Goal: Check status: Check status

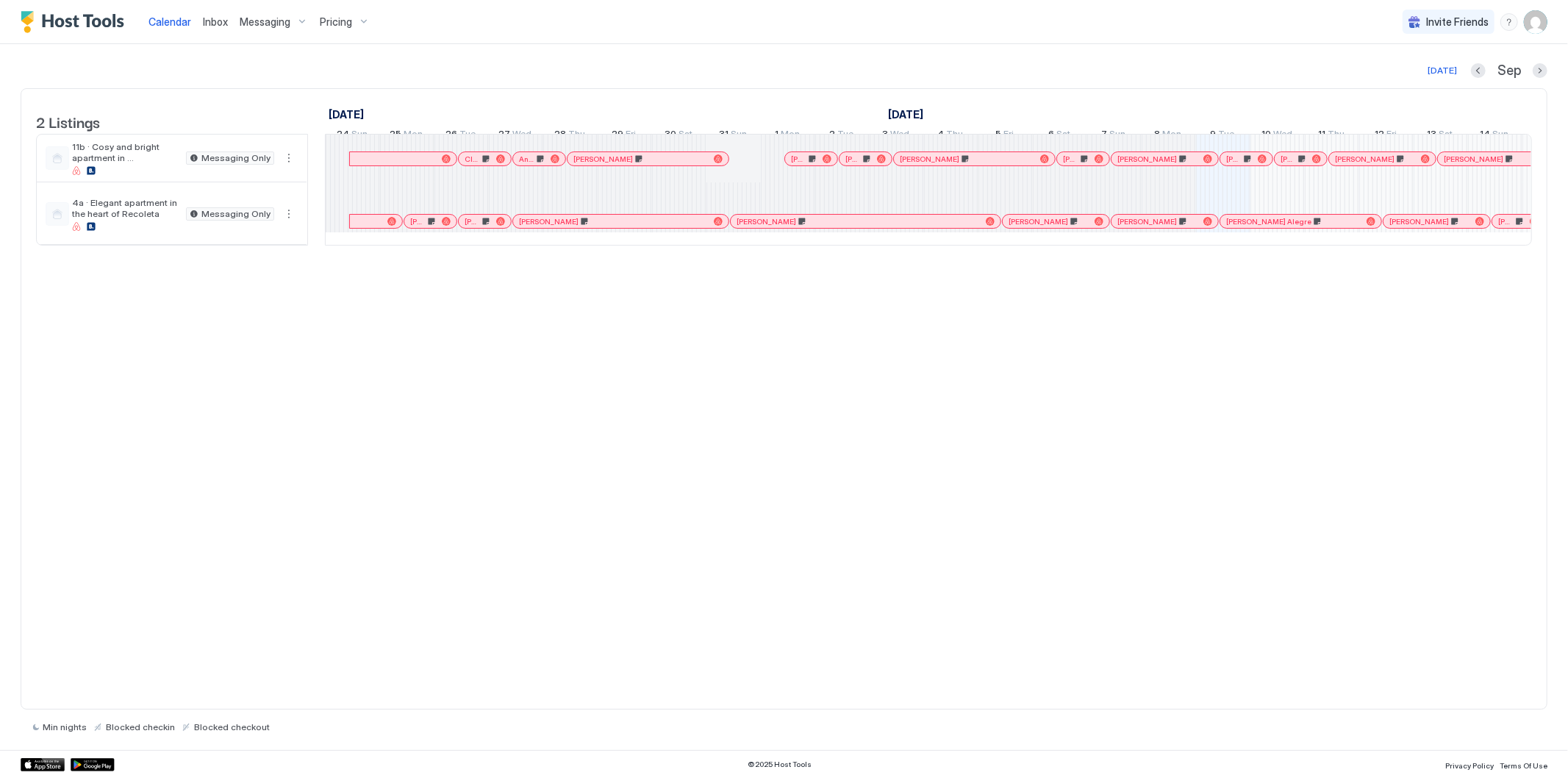
scroll to position [0, 817]
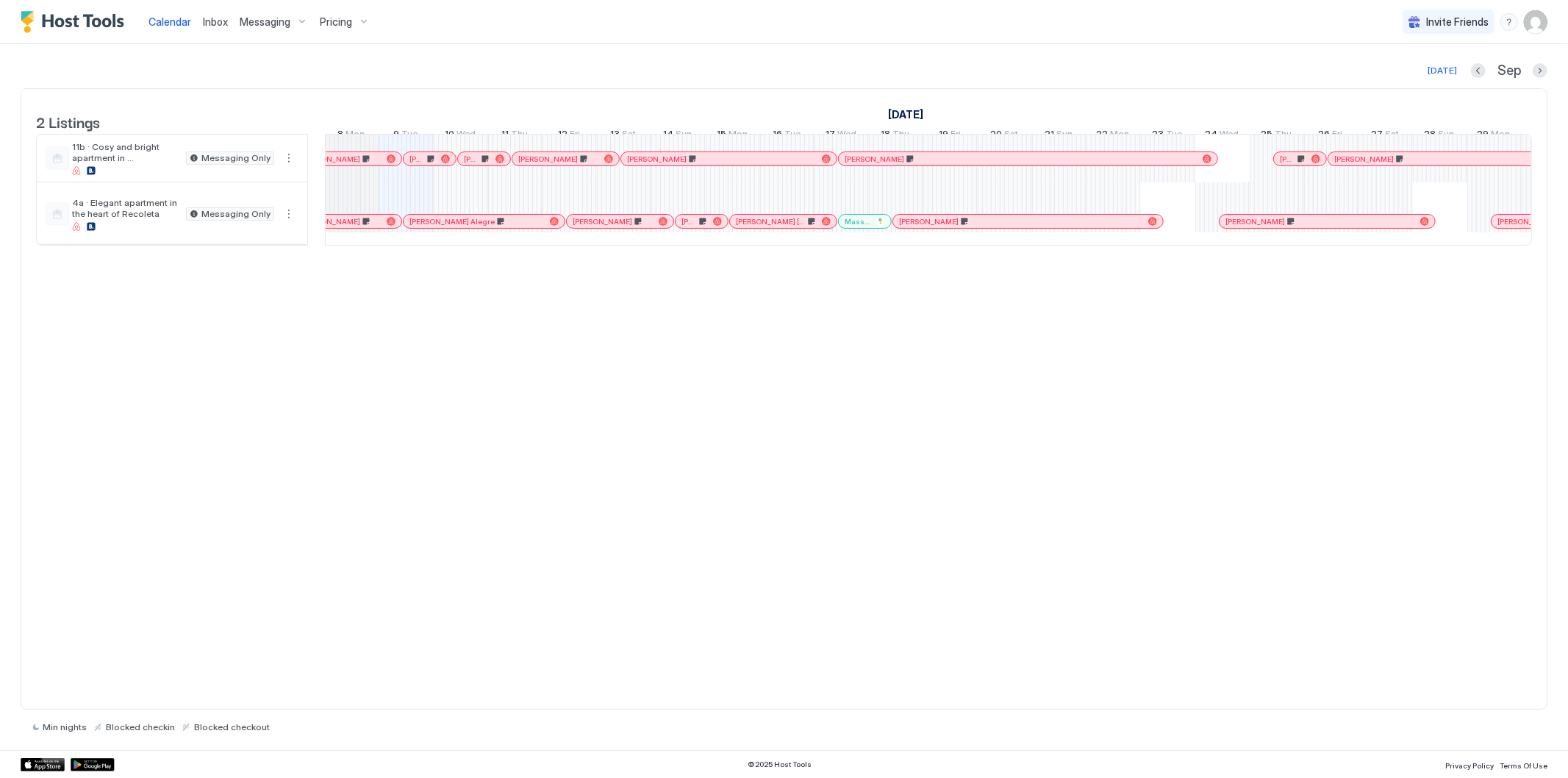
click at [486, 165] on div at bounding box center [486, 158] width 12 height 12
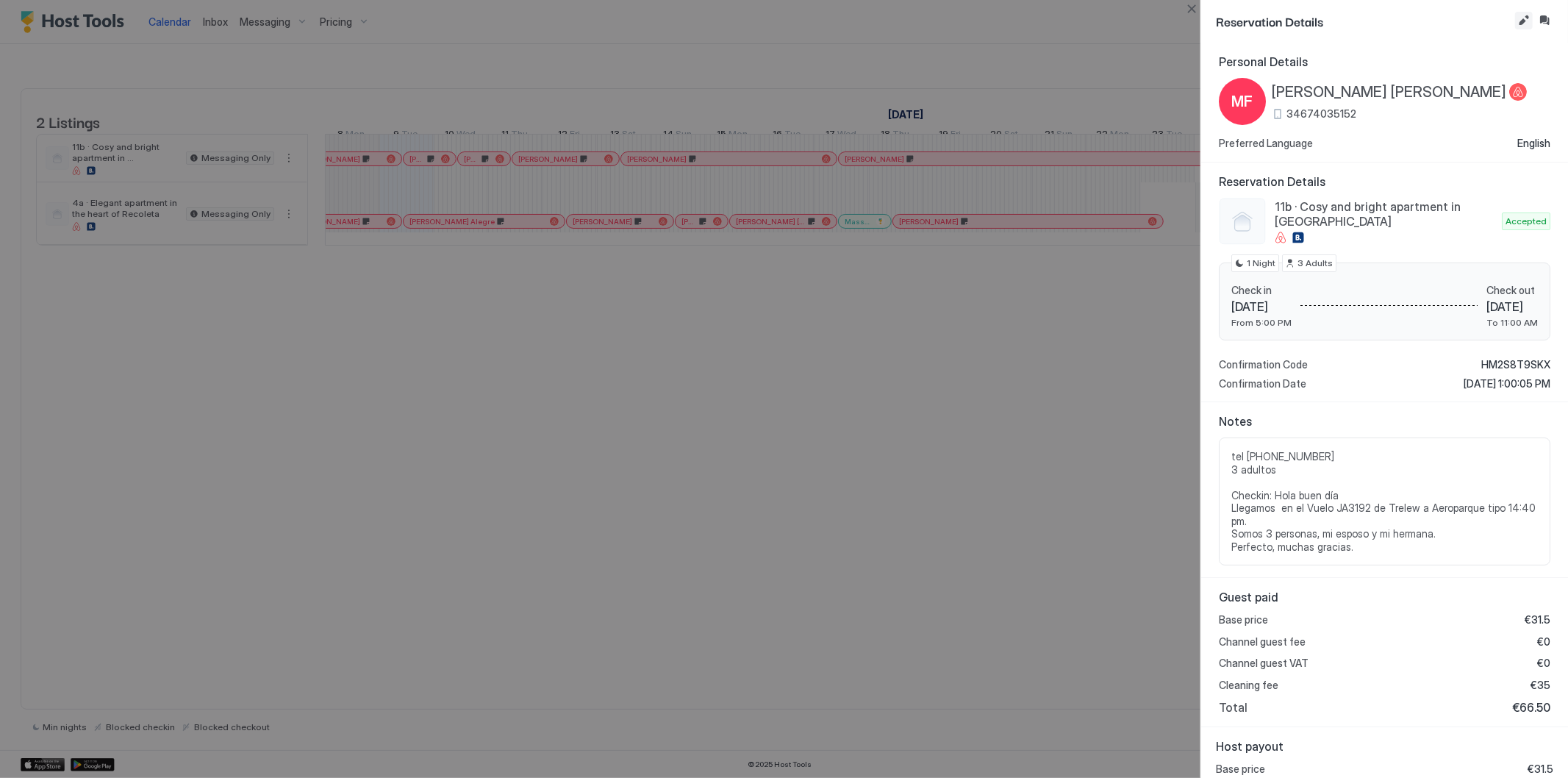
click at [1530, 14] on button "Edit reservation" at bounding box center [1524, 21] width 18 height 18
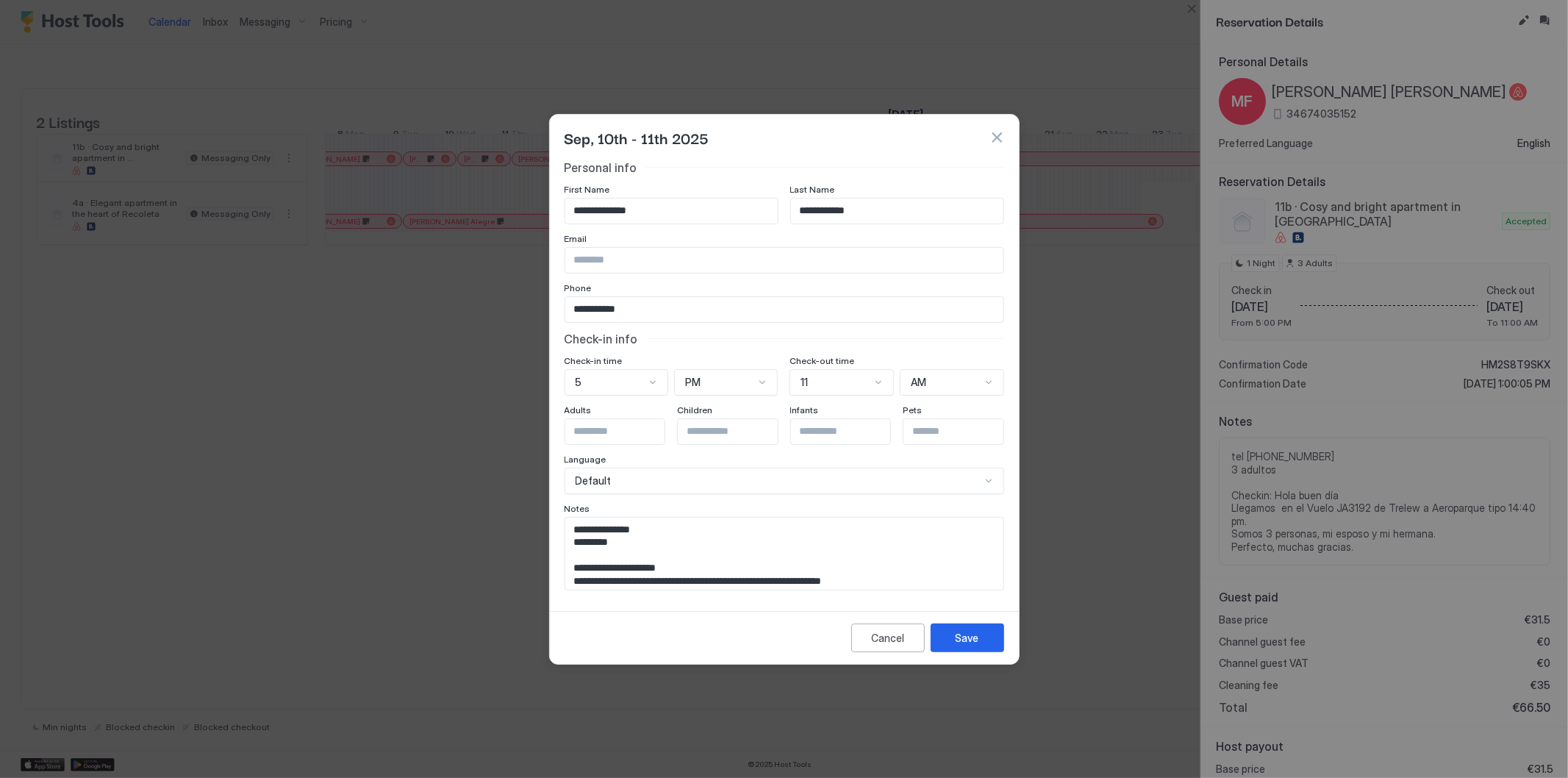
scroll to position [30, 0]
click at [988, 638] on button "Save" at bounding box center [968, 638] width 74 height 29
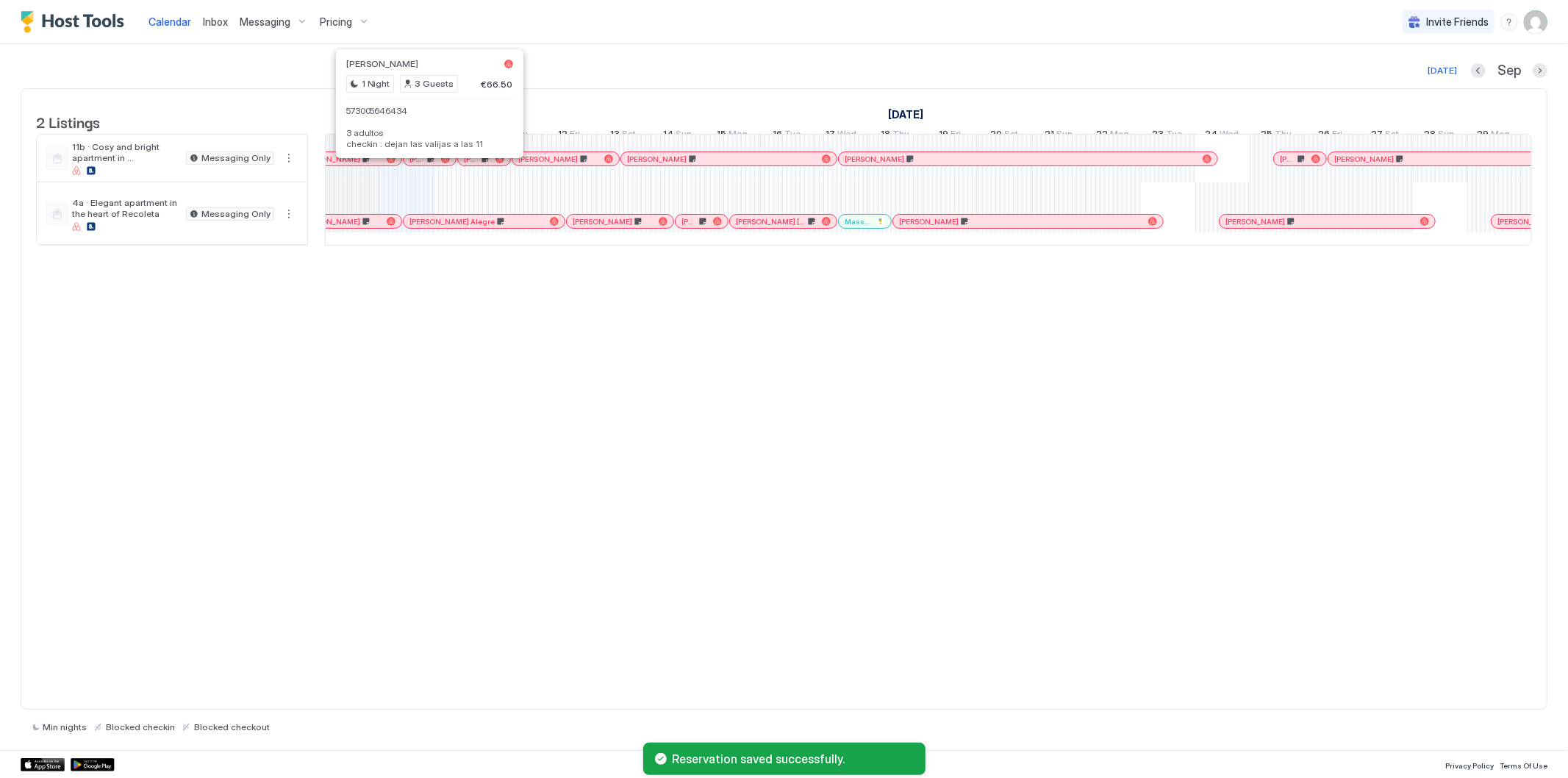
click at [425, 165] on div at bounding box center [424, 158] width 12 height 12
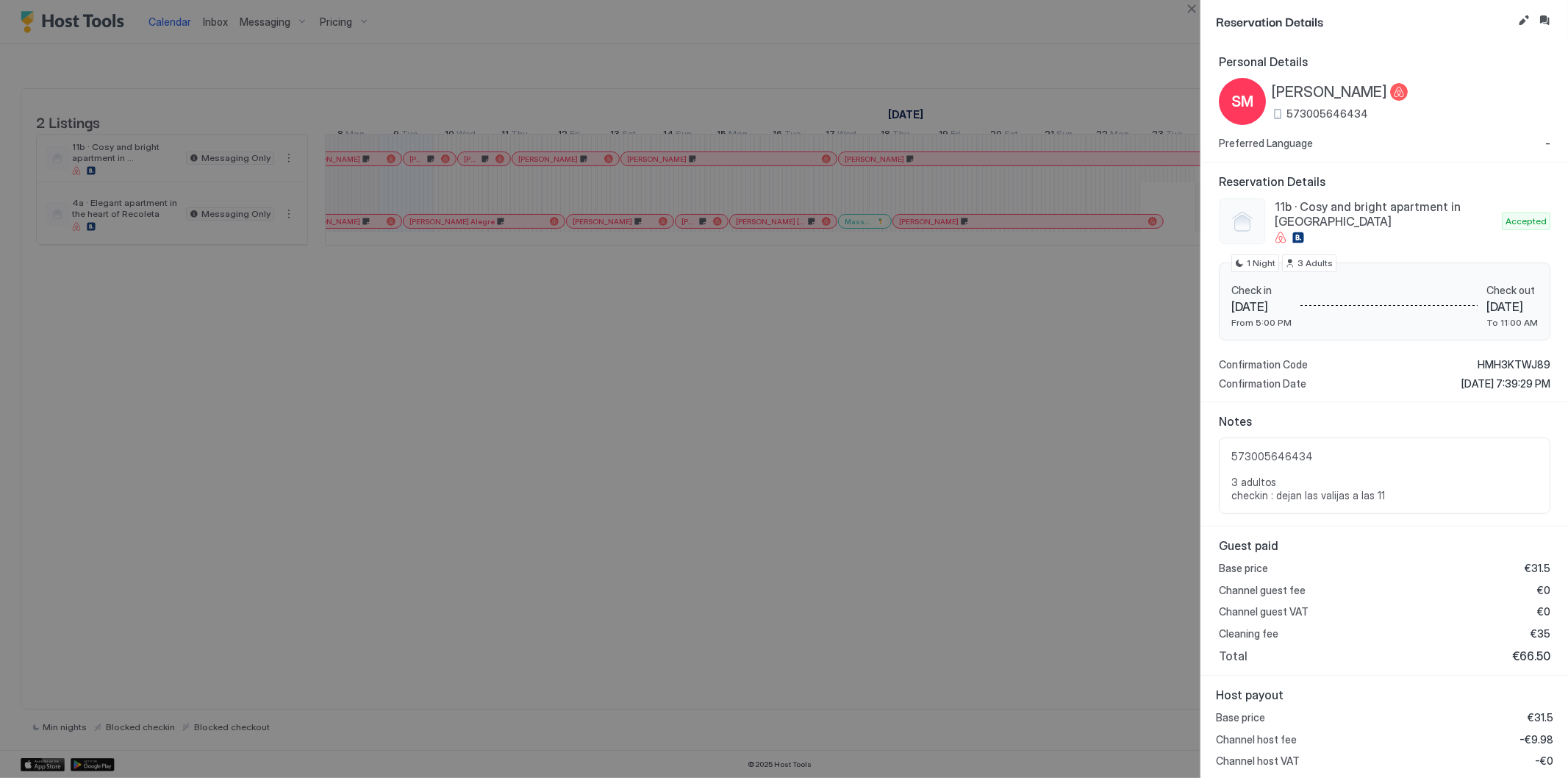
click at [620, 548] on div at bounding box center [784, 389] width 1568 height 778
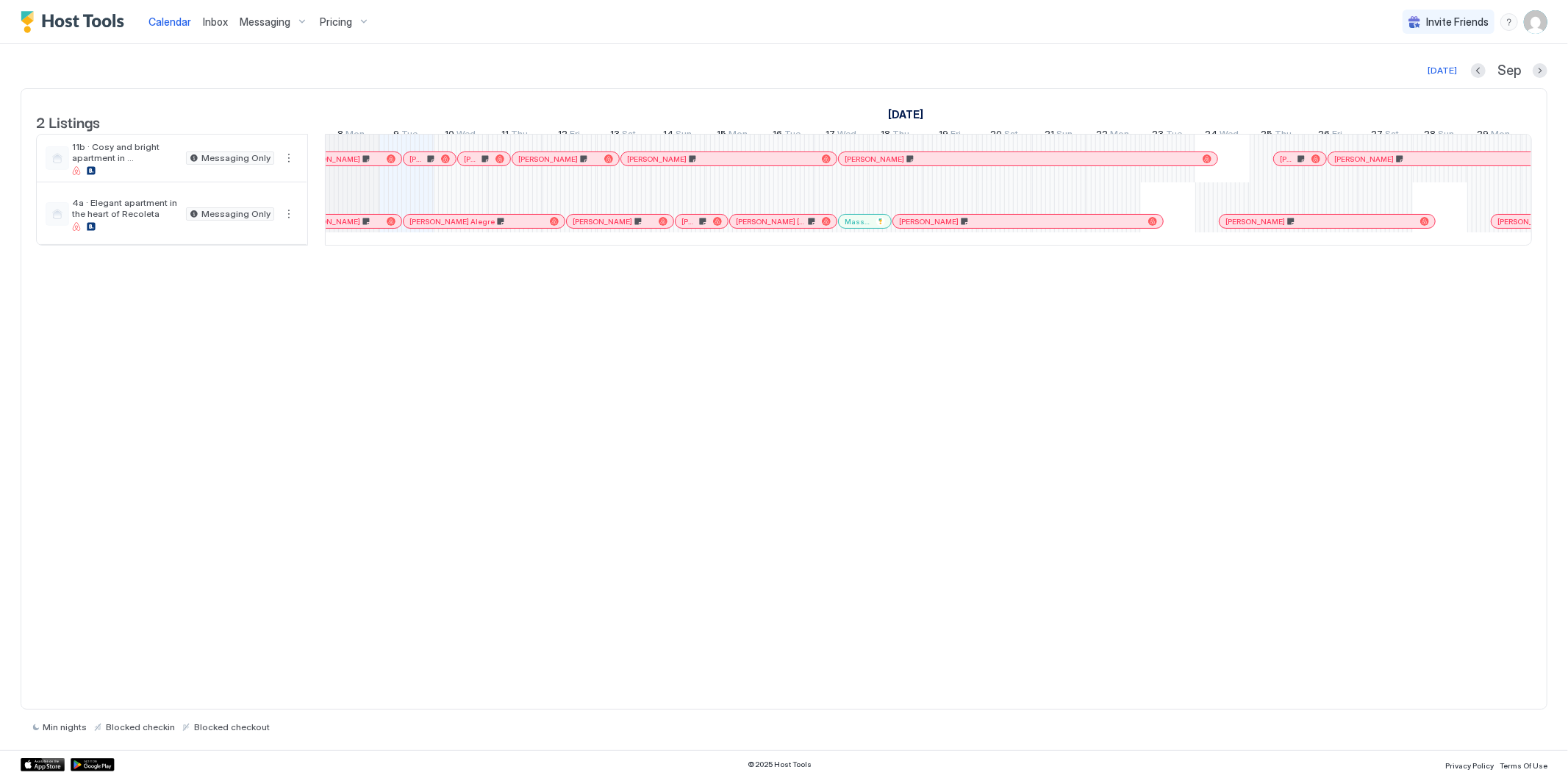
click at [579, 165] on div at bounding box center [579, 158] width 12 height 12
click at [649, 165] on div at bounding box center [649, 158] width 12 height 12
click at [872, 165] on div at bounding box center [872, 158] width 12 height 12
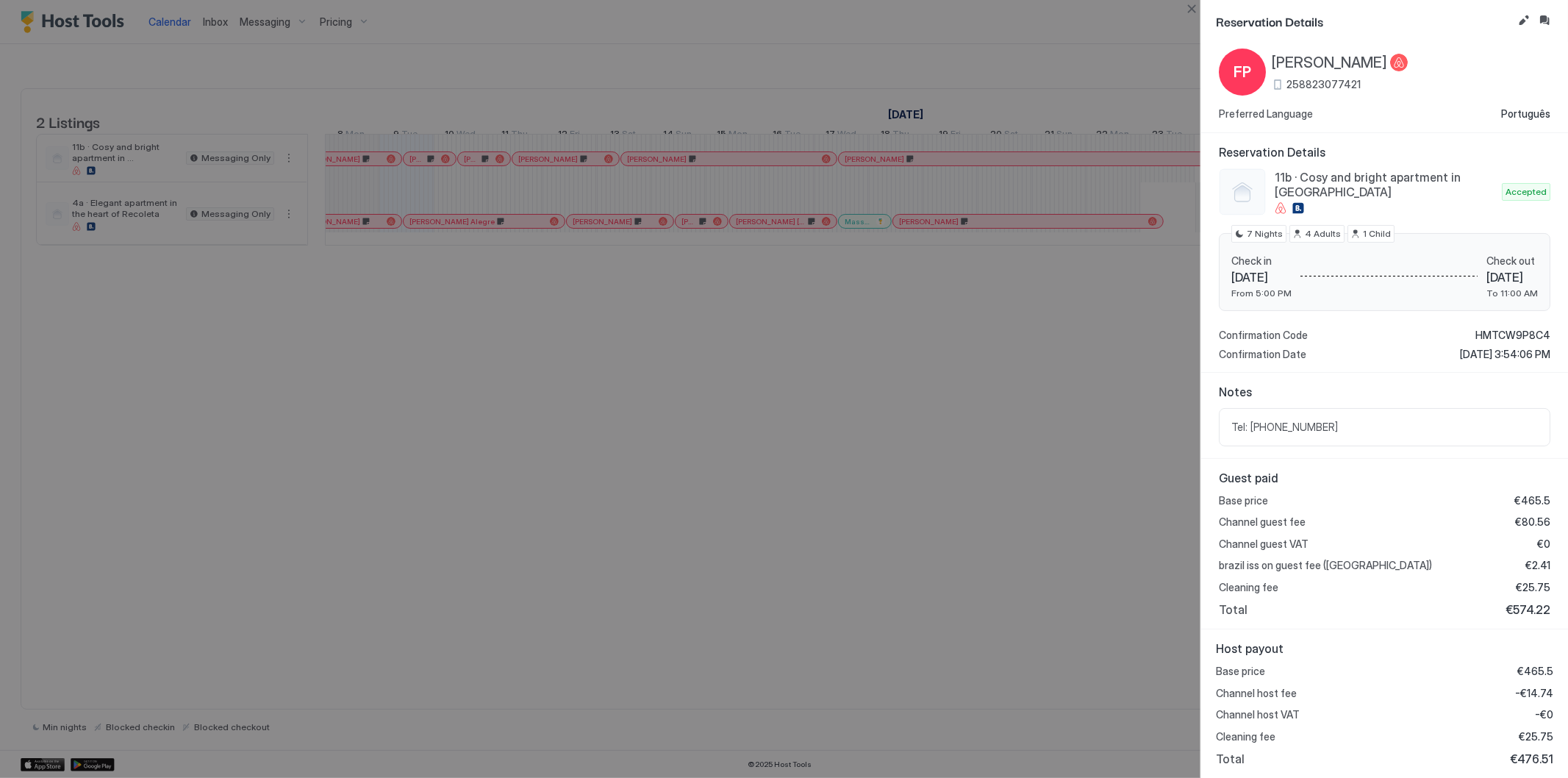
scroll to position [0, 0]
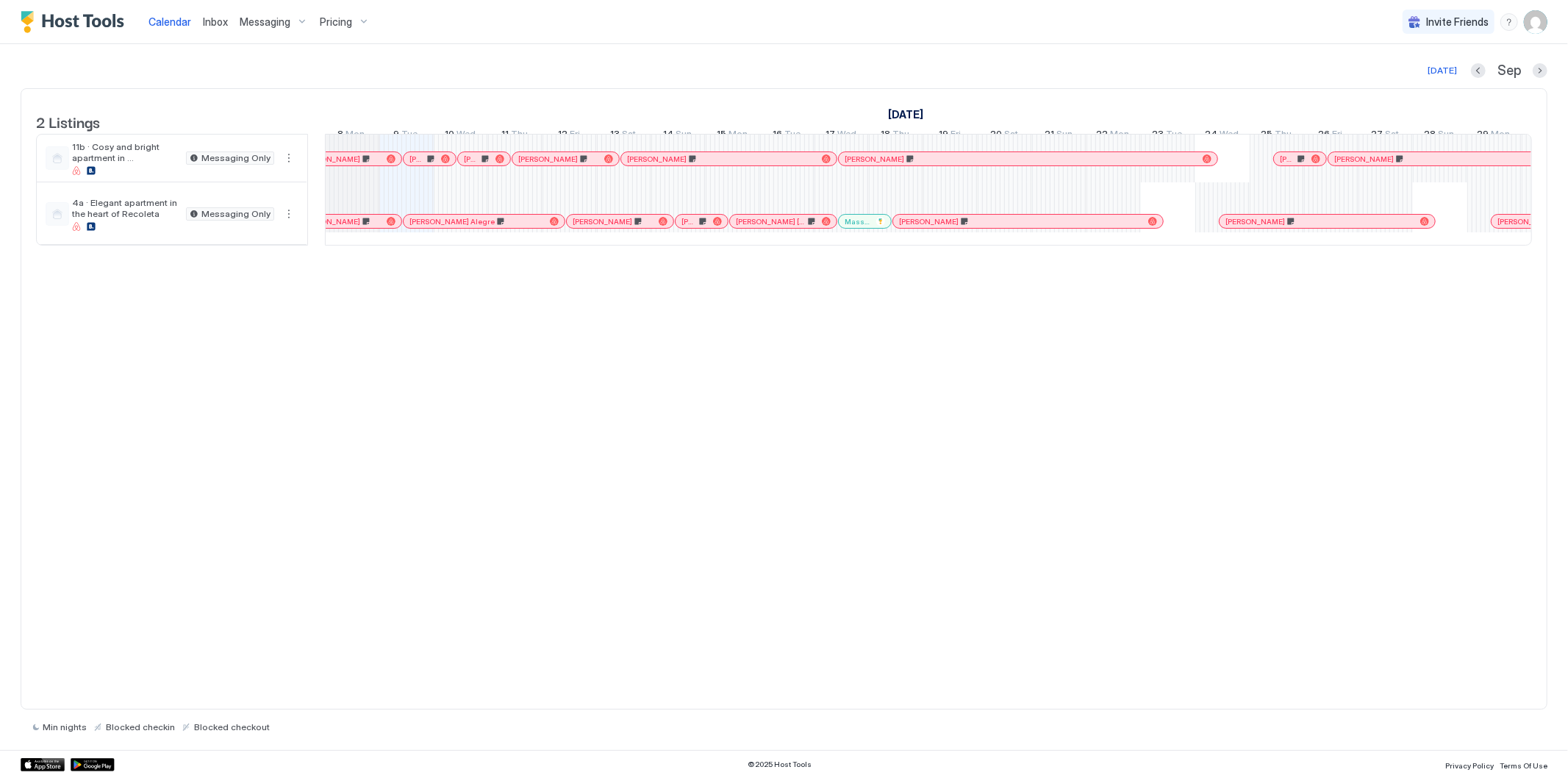
click at [1294, 166] on div "[PERSON_NAME]" at bounding box center [1299, 158] width 52 height 14
click at [1418, 165] on div at bounding box center [1417, 158] width 12 height 12
click at [600, 227] on div at bounding box center [599, 221] width 12 height 12
click at [708, 227] on div at bounding box center [708, 221] width 12 height 12
click at [767, 228] on div "[PERSON_NAME] [PERSON_NAME]" at bounding box center [782, 221] width 106 height 14
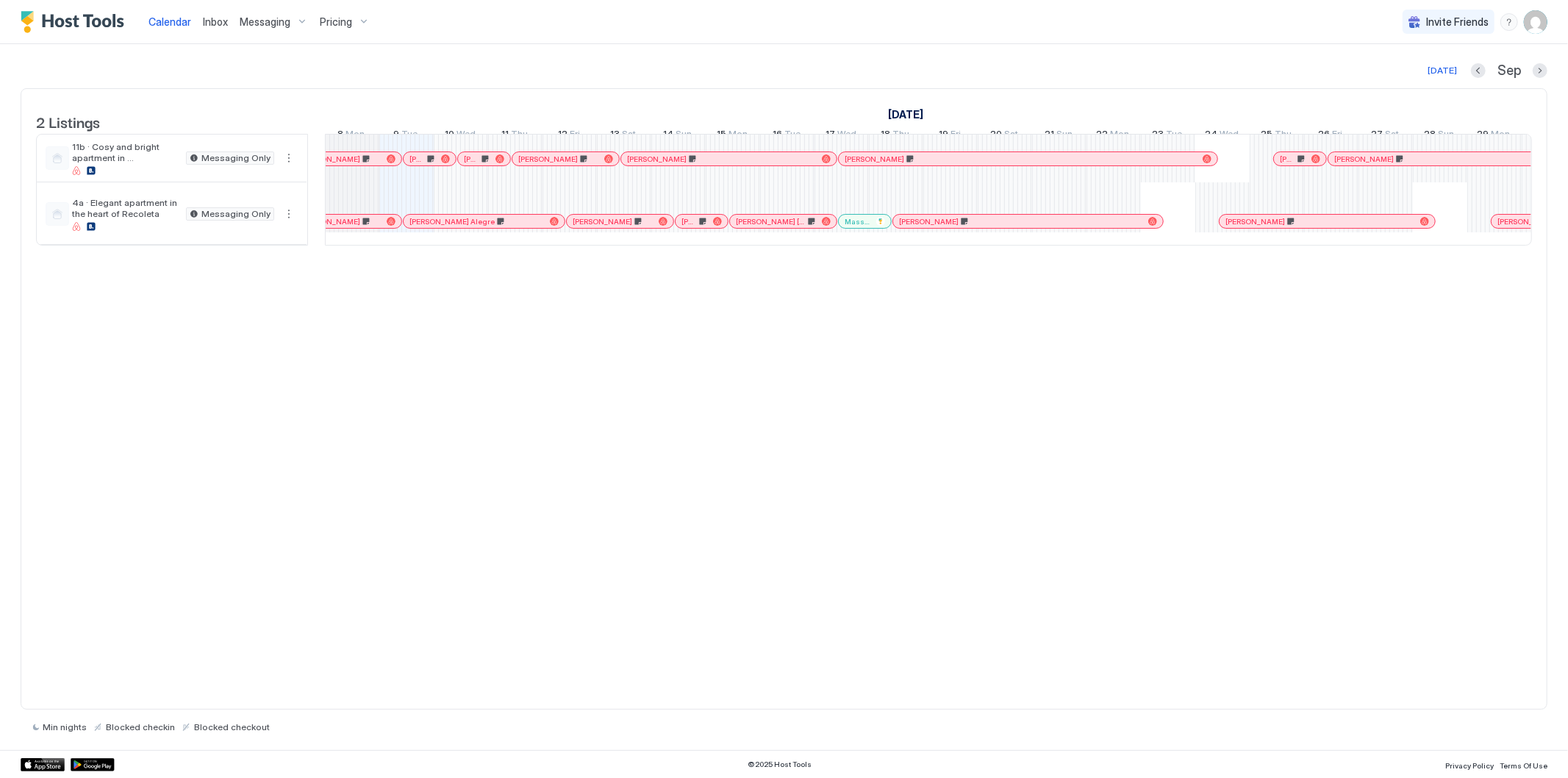
click at [916, 227] on div at bounding box center [916, 221] width 12 height 12
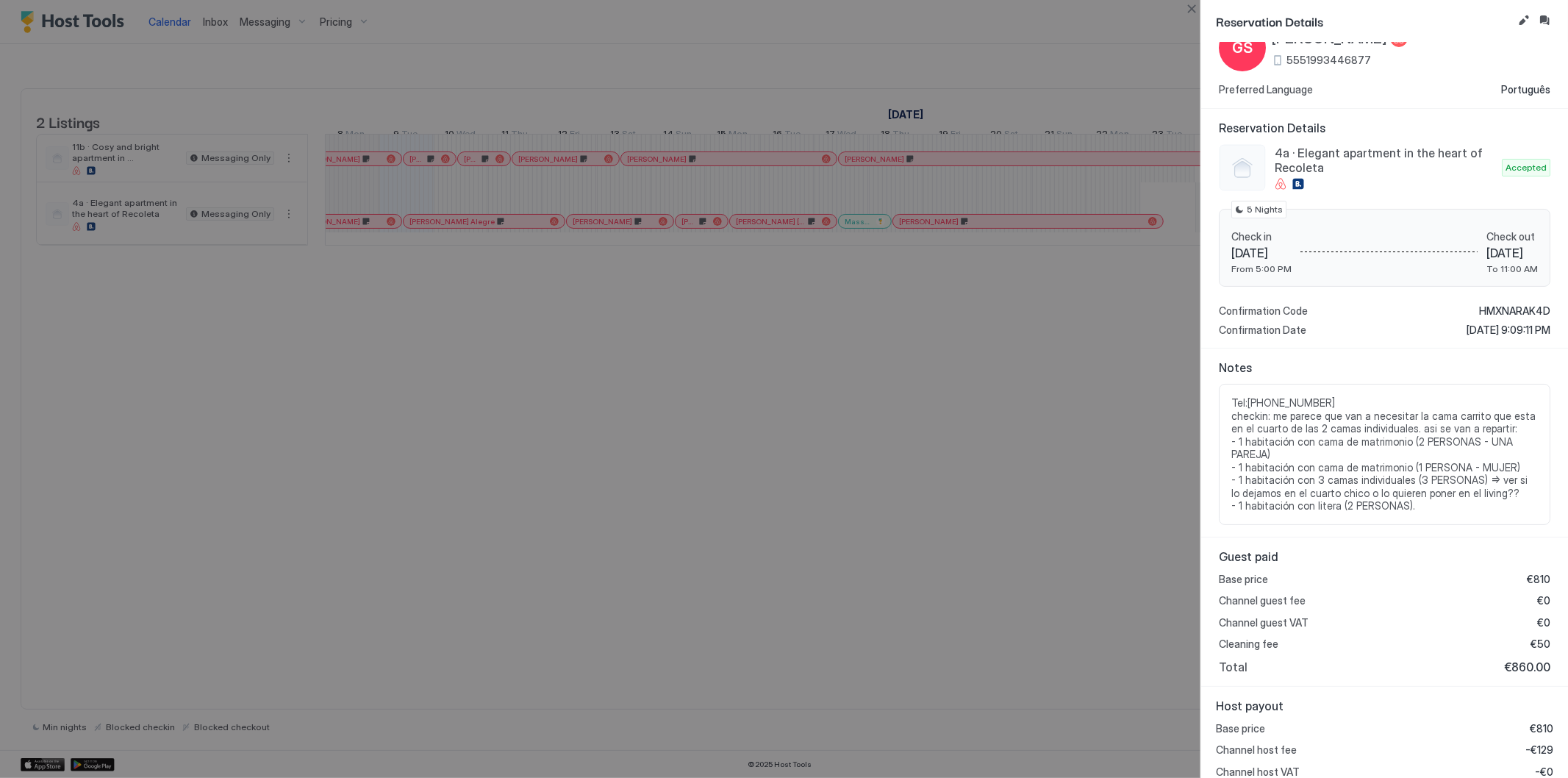
scroll to position [82, 0]
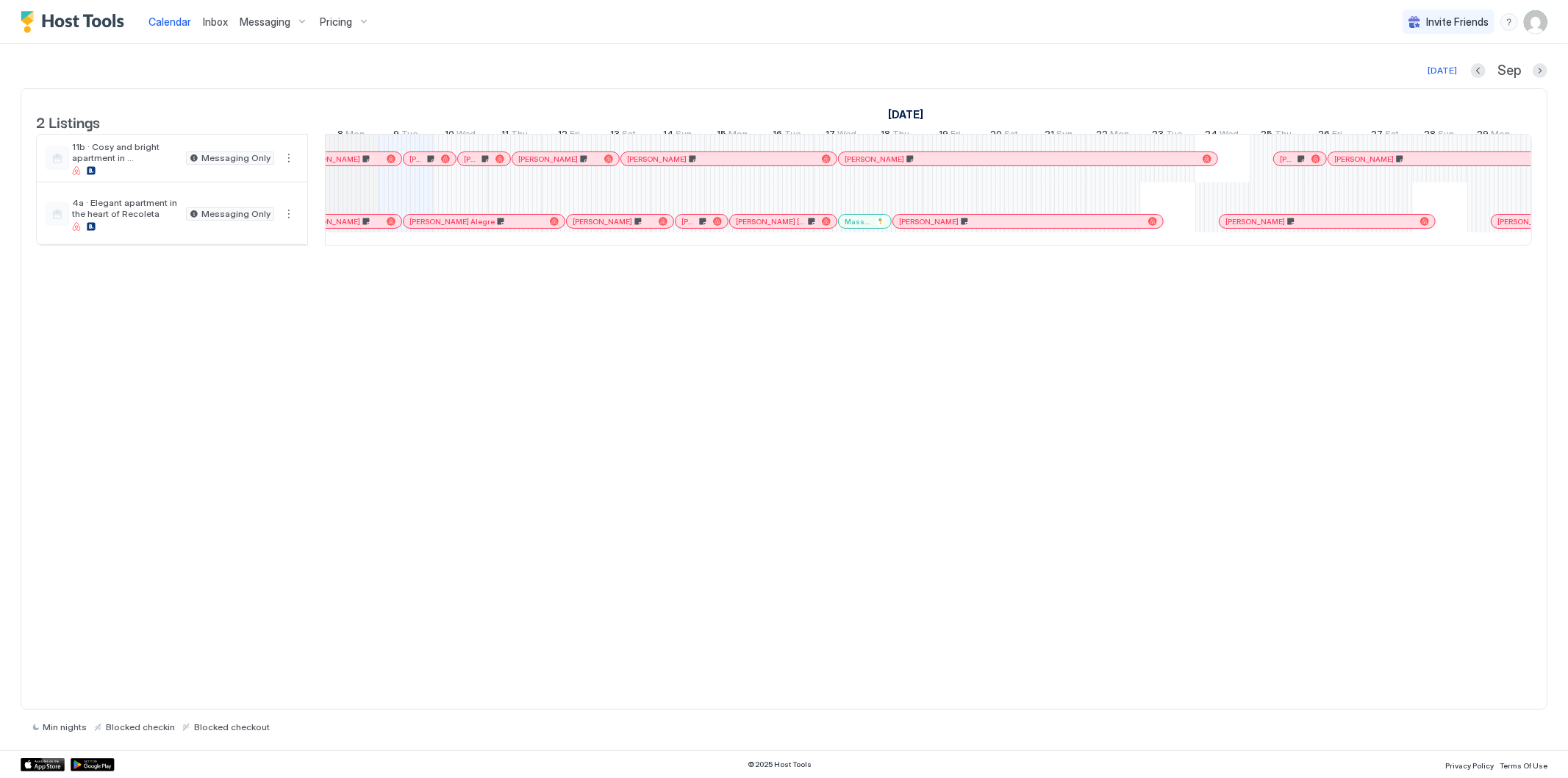
click at [1261, 227] on div at bounding box center [1260, 221] width 12 height 12
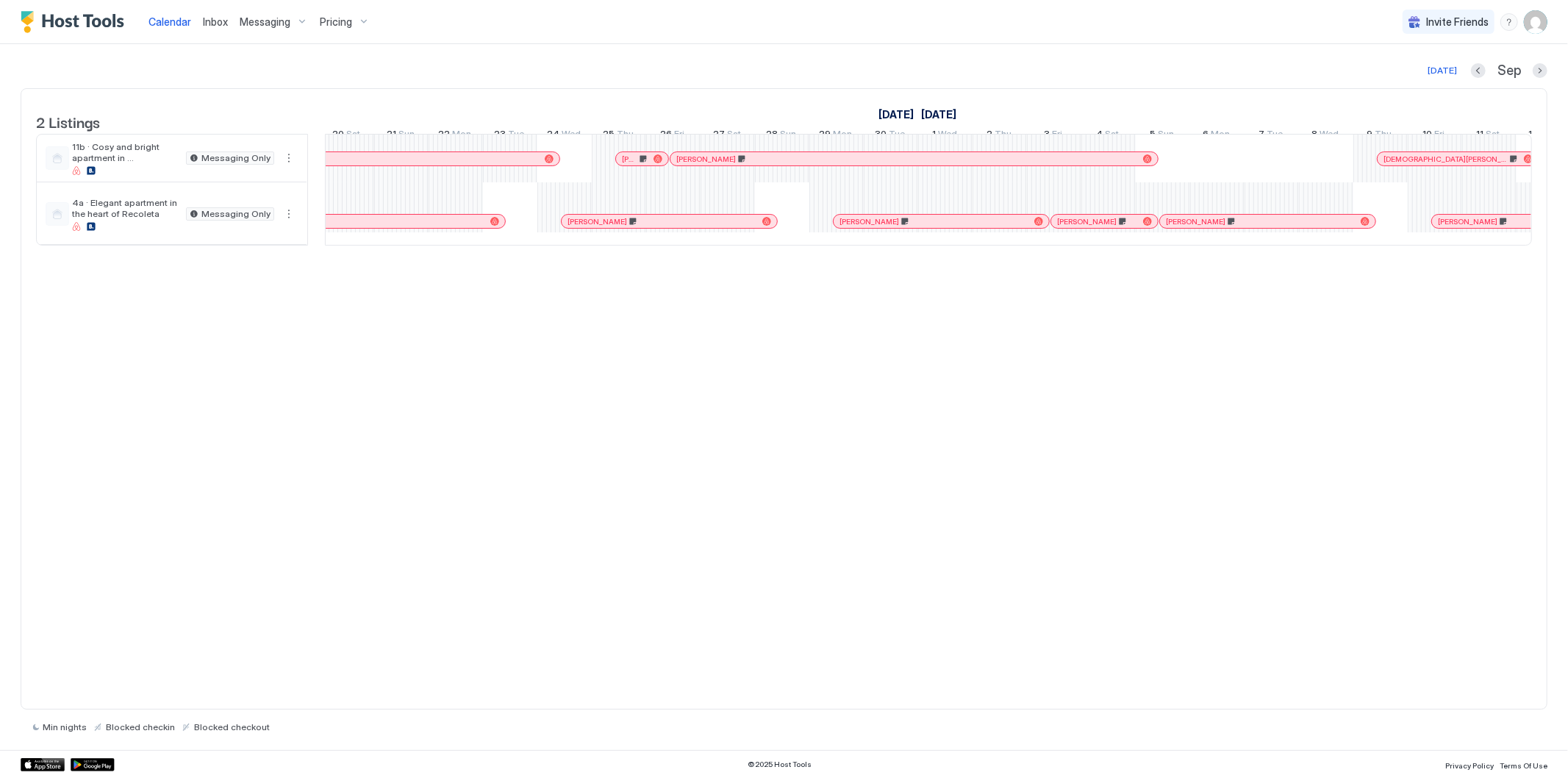
scroll to position [0, 535]
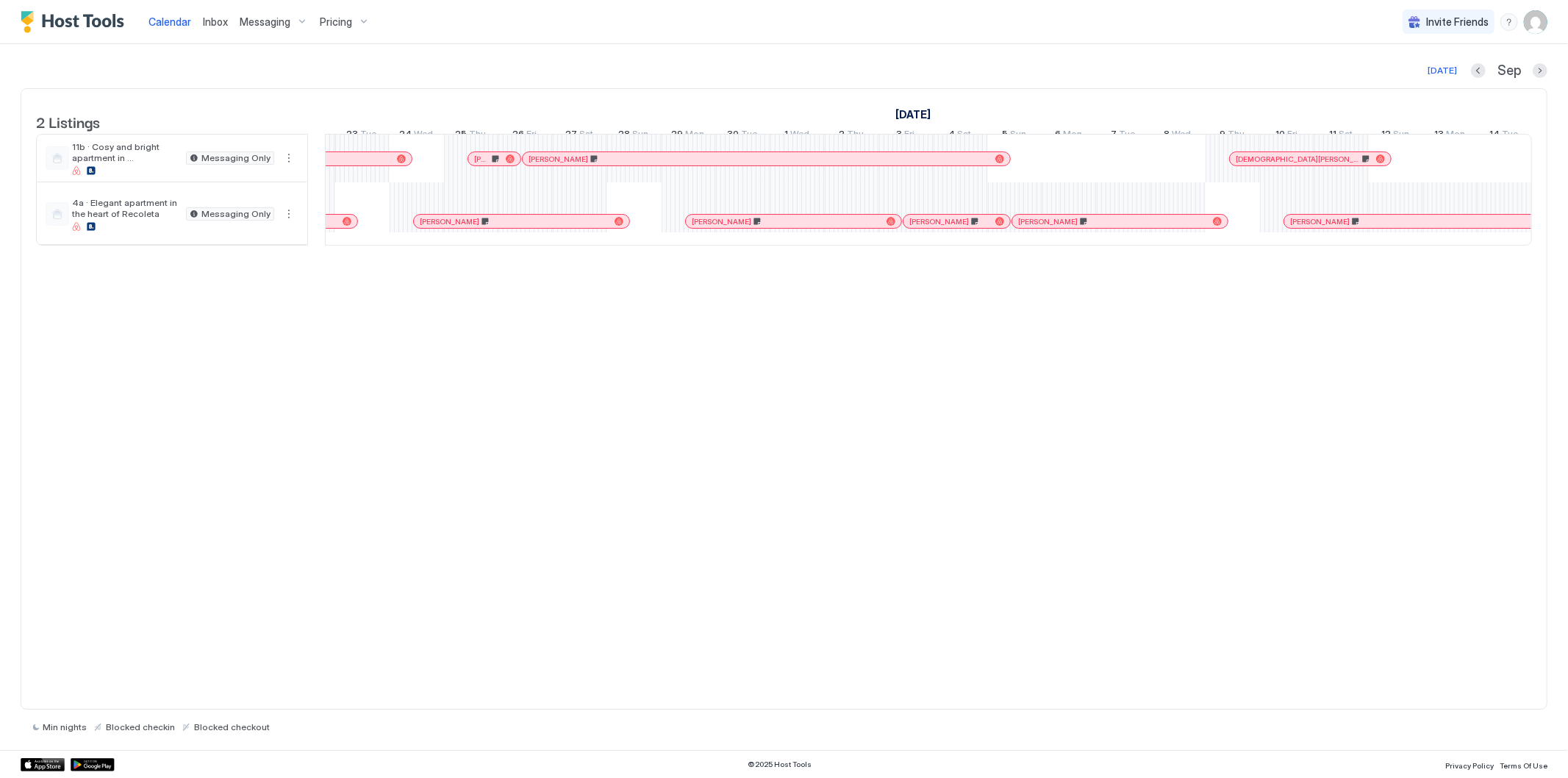
click at [834, 226] on div "[PERSON_NAME]" at bounding box center [786, 221] width 189 height 10
click at [949, 225] on link "[PERSON_NAME]" at bounding box center [957, 221] width 108 height 14
click at [1069, 227] on div at bounding box center [1067, 221] width 12 height 12
click at [1296, 227] on div at bounding box center [1295, 221] width 12 height 12
click at [1273, 165] on div at bounding box center [1273, 158] width 12 height 12
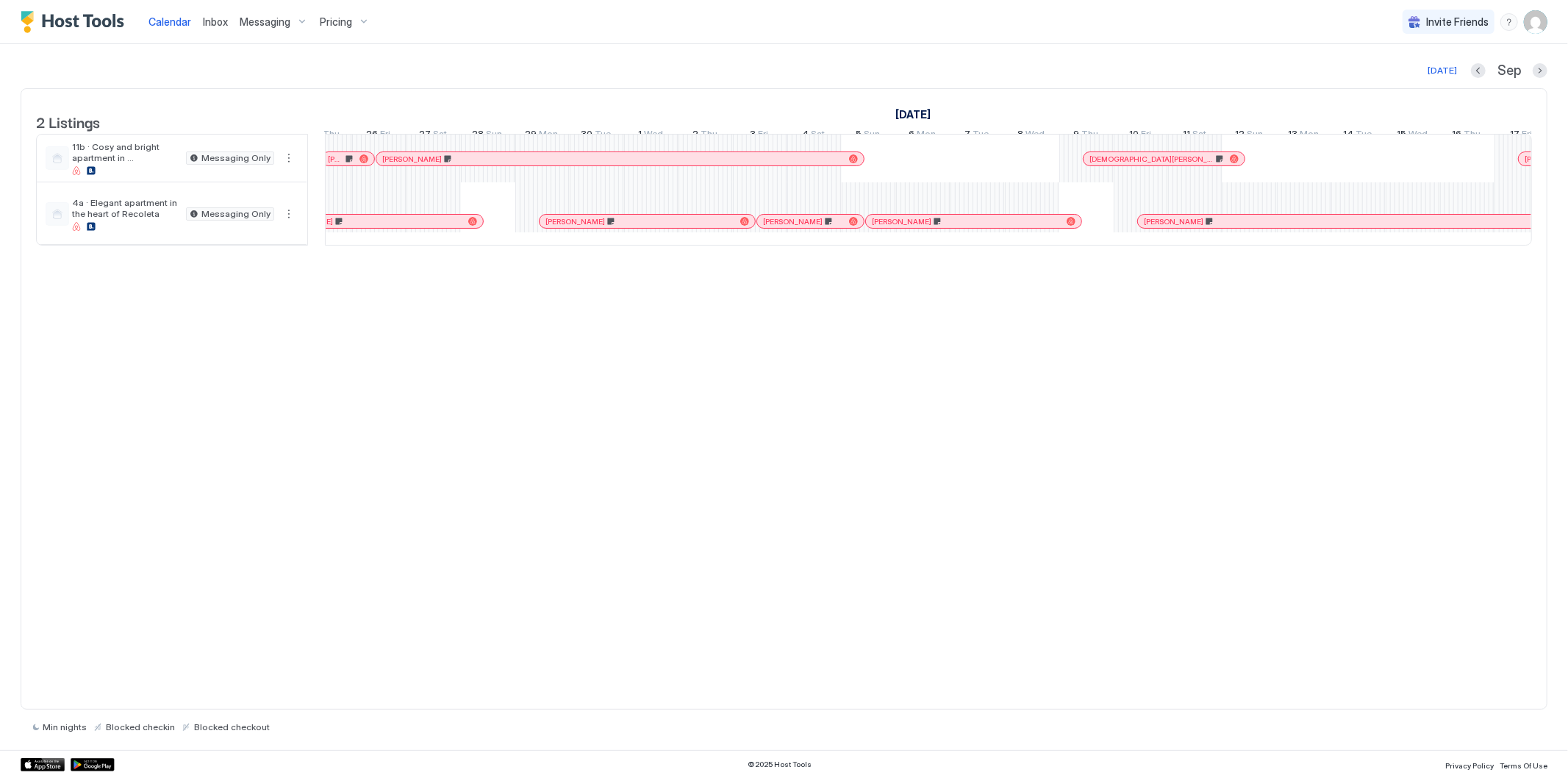
scroll to position [0, 785]
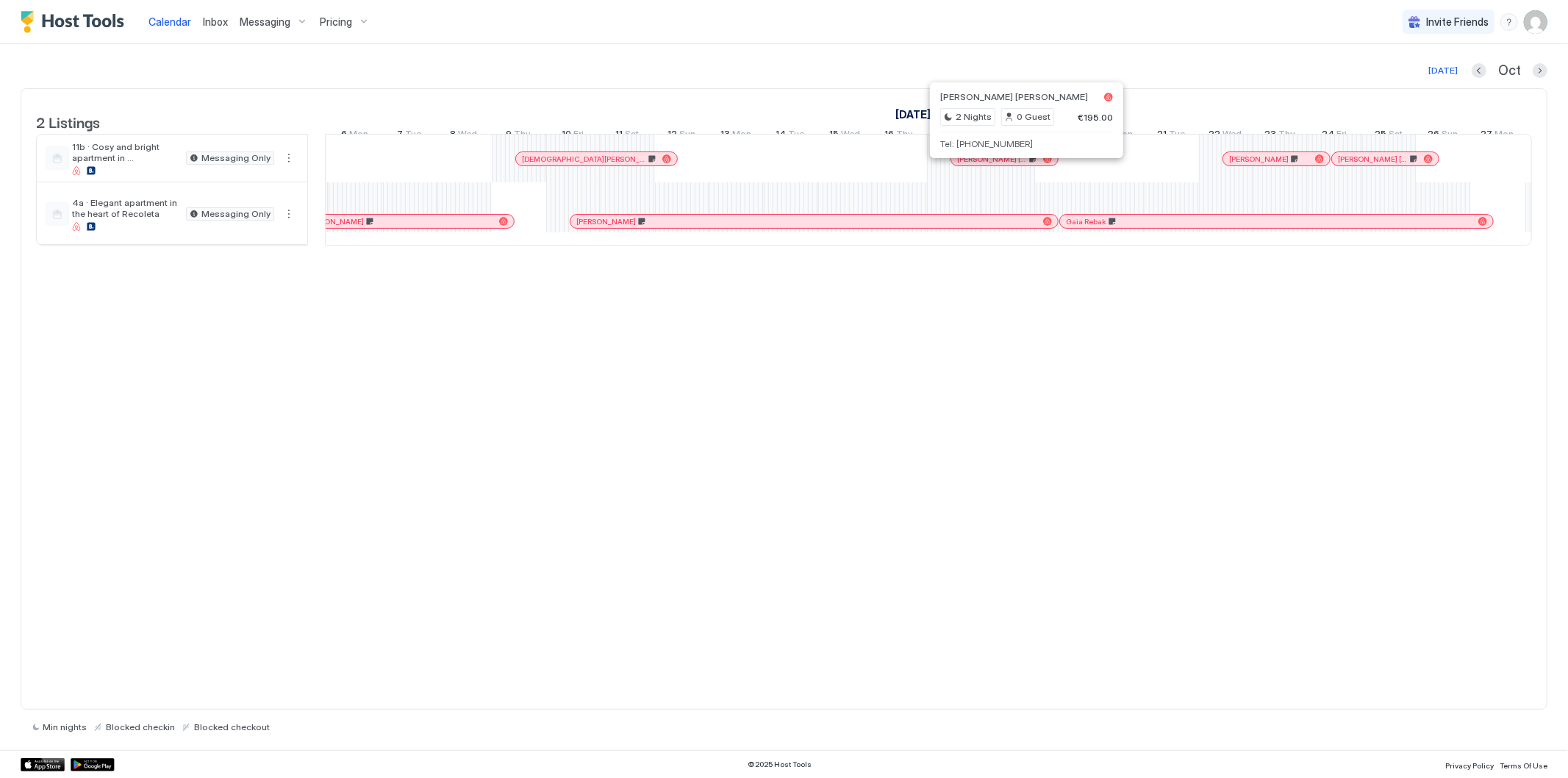
click at [1022, 165] on div at bounding box center [1022, 158] width 12 height 12
click at [1121, 227] on div at bounding box center [1121, 221] width 12 height 12
click at [1241, 166] on div "[PERSON_NAME]" at bounding box center [1276, 158] width 106 height 14
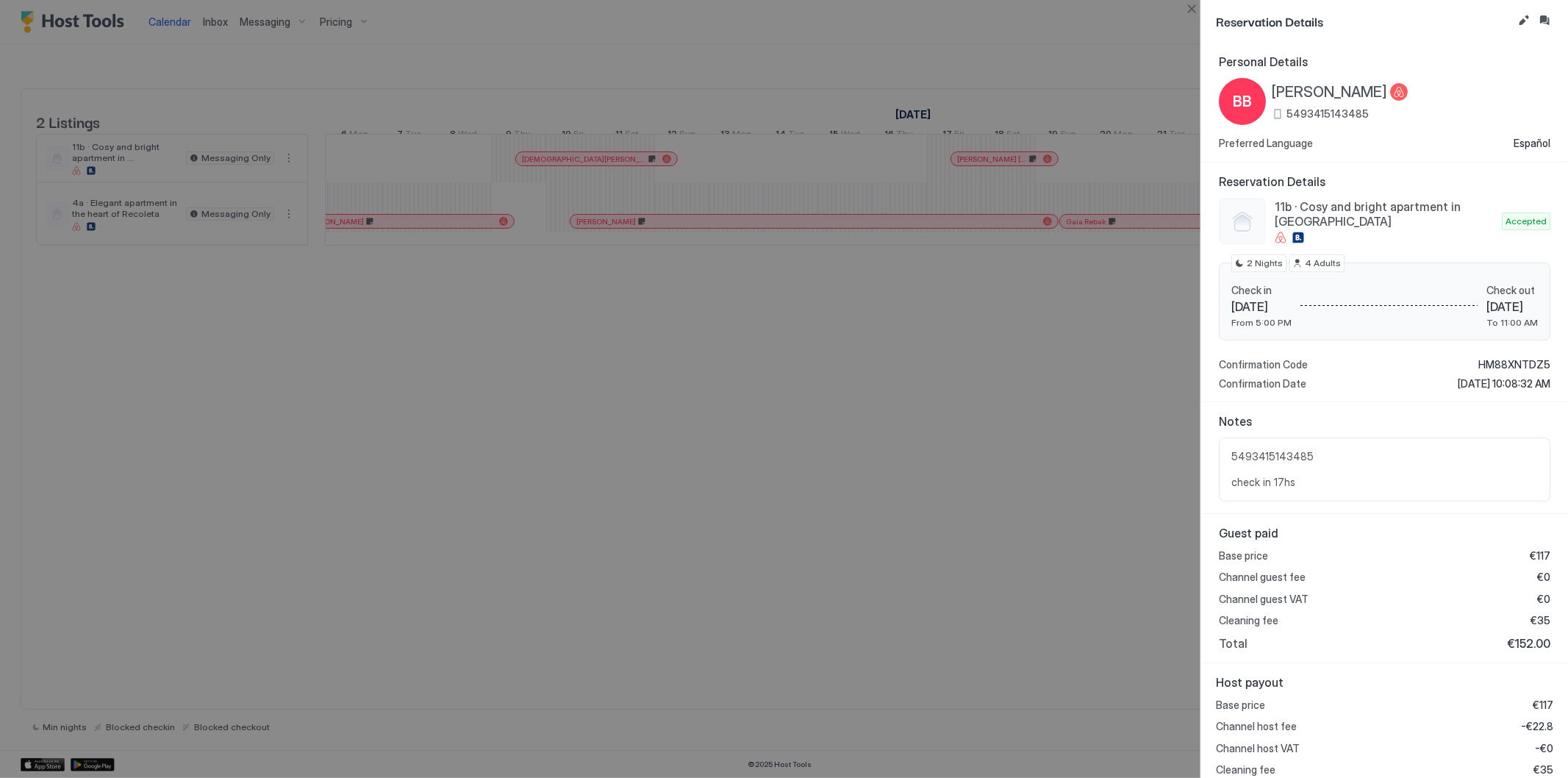
drag, startPoint x: 1327, startPoint y: 485, endPoint x: 1383, endPoint y: 373, distance: 125.2
click at [1327, 485] on span "5493415143485 check in 17hs" at bounding box center [1385, 469] width 307 height 39
click at [1523, 18] on button "Edit reservation" at bounding box center [1524, 21] width 18 height 18
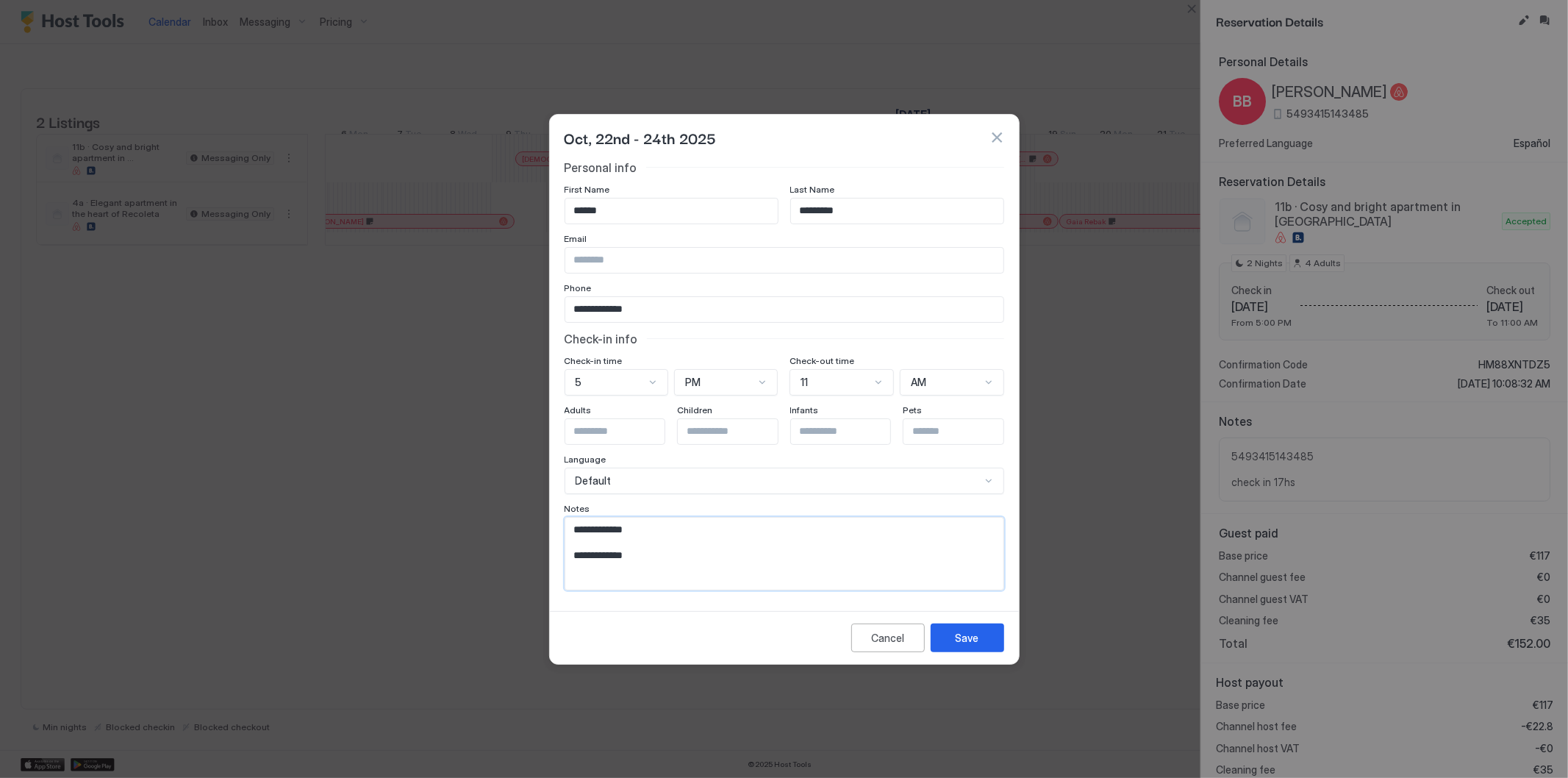
drag, startPoint x: 547, startPoint y: 560, endPoint x: 537, endPoint y: 560, distance: 10.0
click at [537, 560] on div "**********" at bounding box center [784, 389] width 1568 height 778
type textarea "**********"
click at [984, 636] on button "Save" at bounding box center [968, 638] width 74 height 29
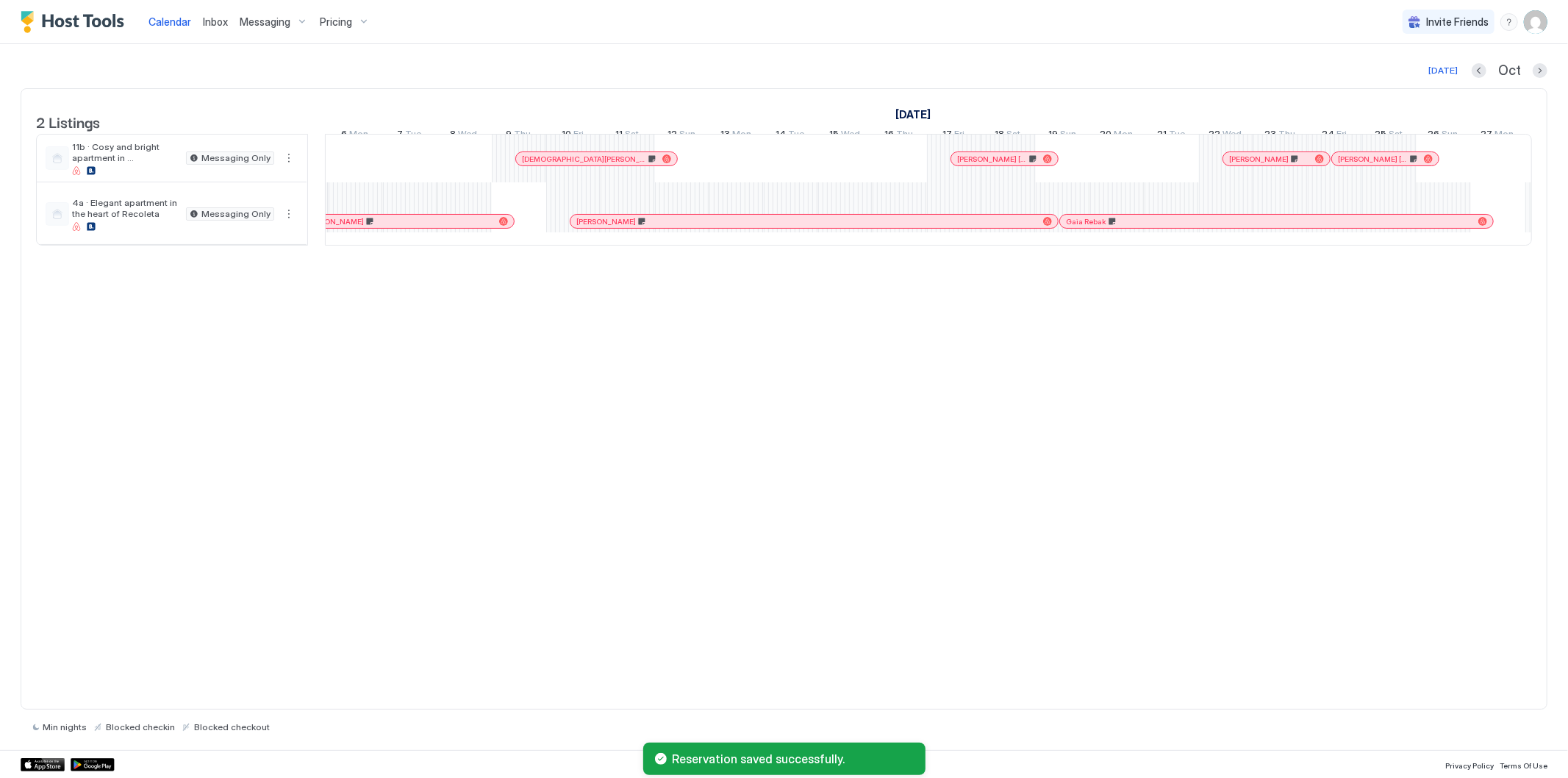
click at [1271, 228] on div "Gaia Rebak" at bounding box center [1277, 221] width 433 height 14
click at [1355, 165] on div at bounding box center [1356, 158] width 12 height 12
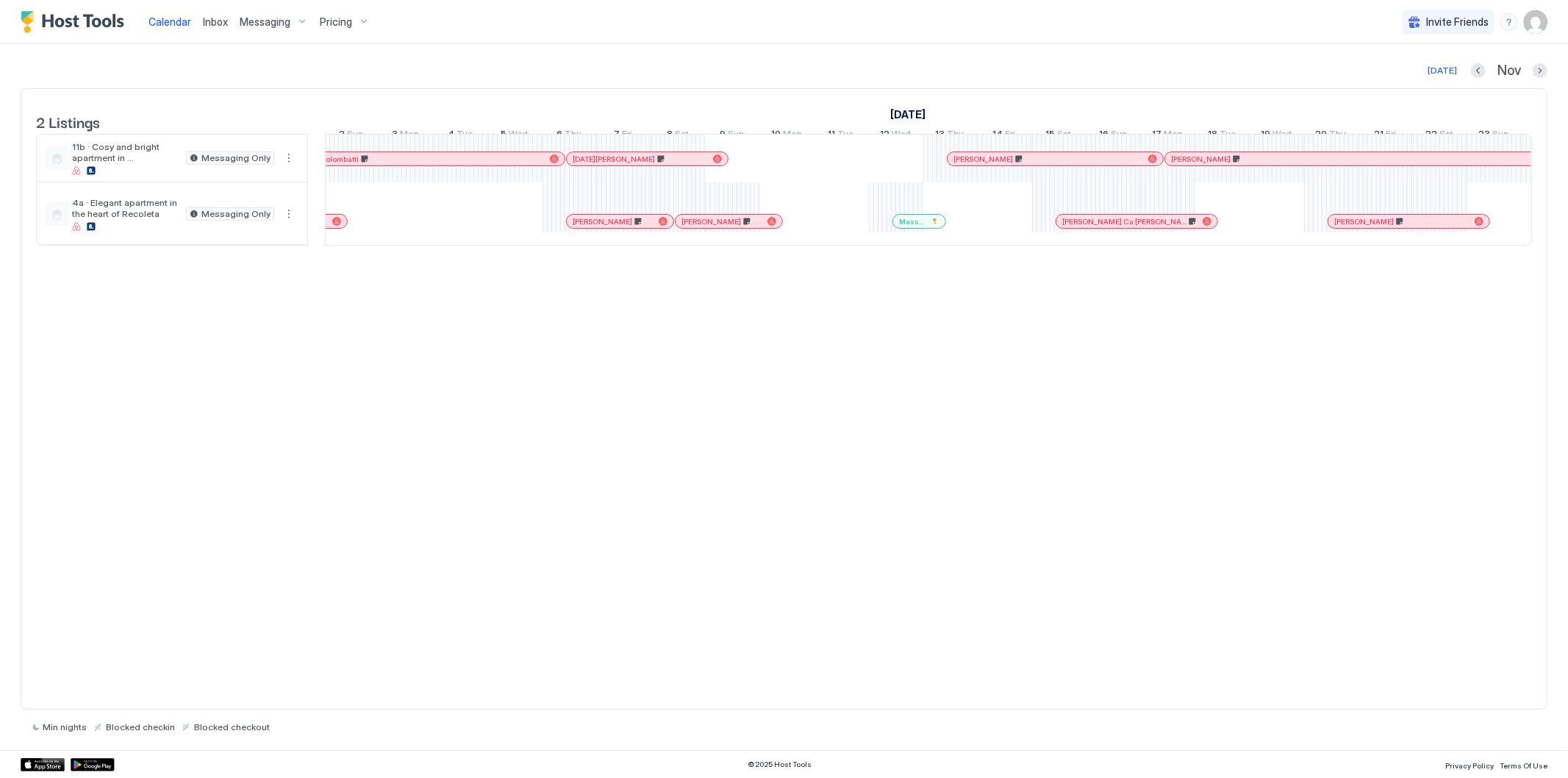
click at [1046, 165] on div at bounding box center [1046, 158] width 12 height 12
click at [1097, 226] on div "[PERSON_NAME] Ca [PERSON_NAME]" at bounding box center [1136, 221] width 161 height 14
click at [1225, 165] on div at bounding box center [1225, 158] width 12 height 12
click at [1371, 227] on div at bounding box center [1370, 221] width 12 height 12
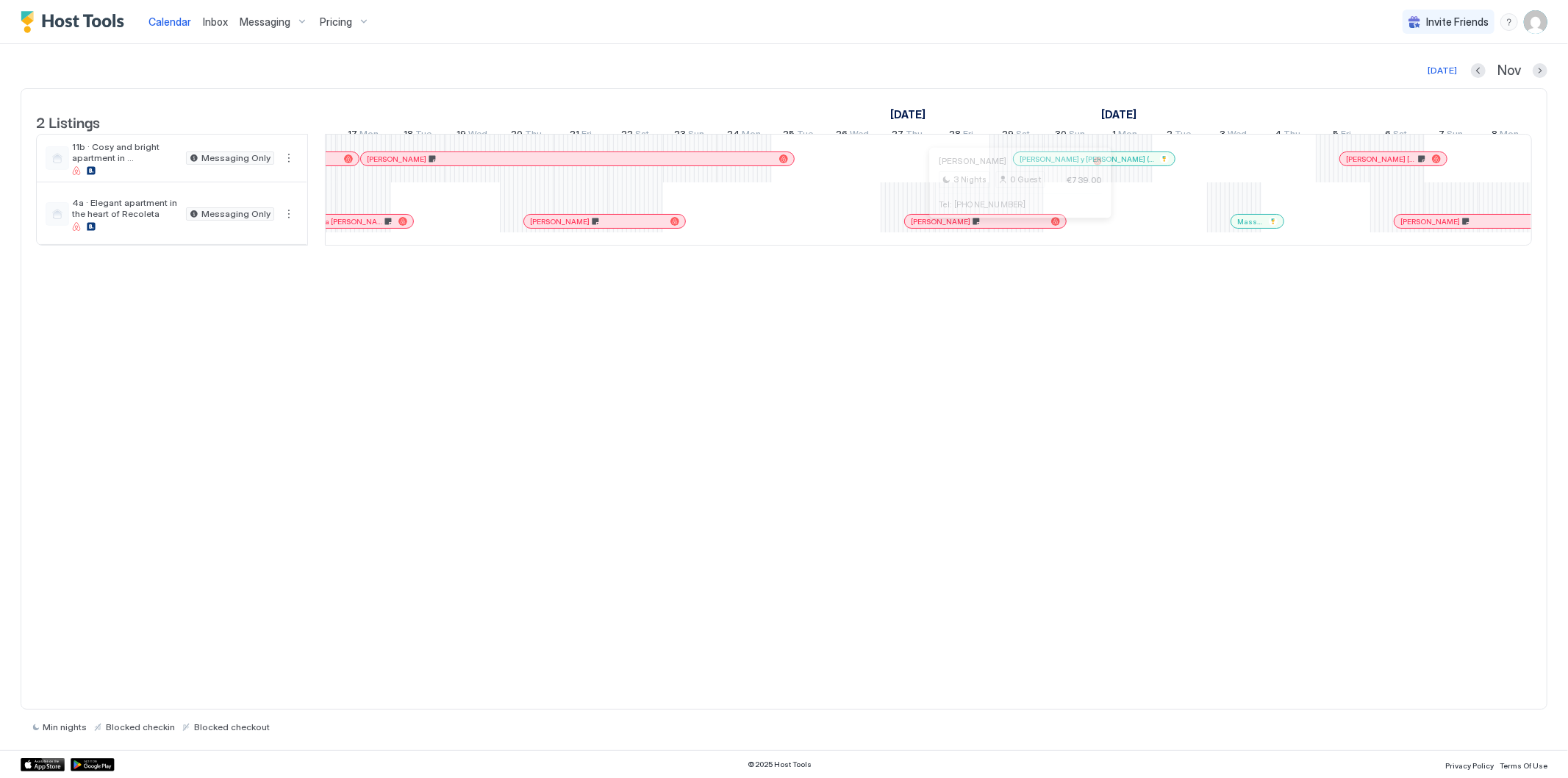
click at [1015, 227] on div at bounding box center [1015, 221] width 12 height 12
click at [1370, 165] on div at bounding box center [1369, 158] width 12 height 12
click at [1432, 228] on div "[PERSON_NAME]" at bounding box center [1474, 221] width 161 height 14
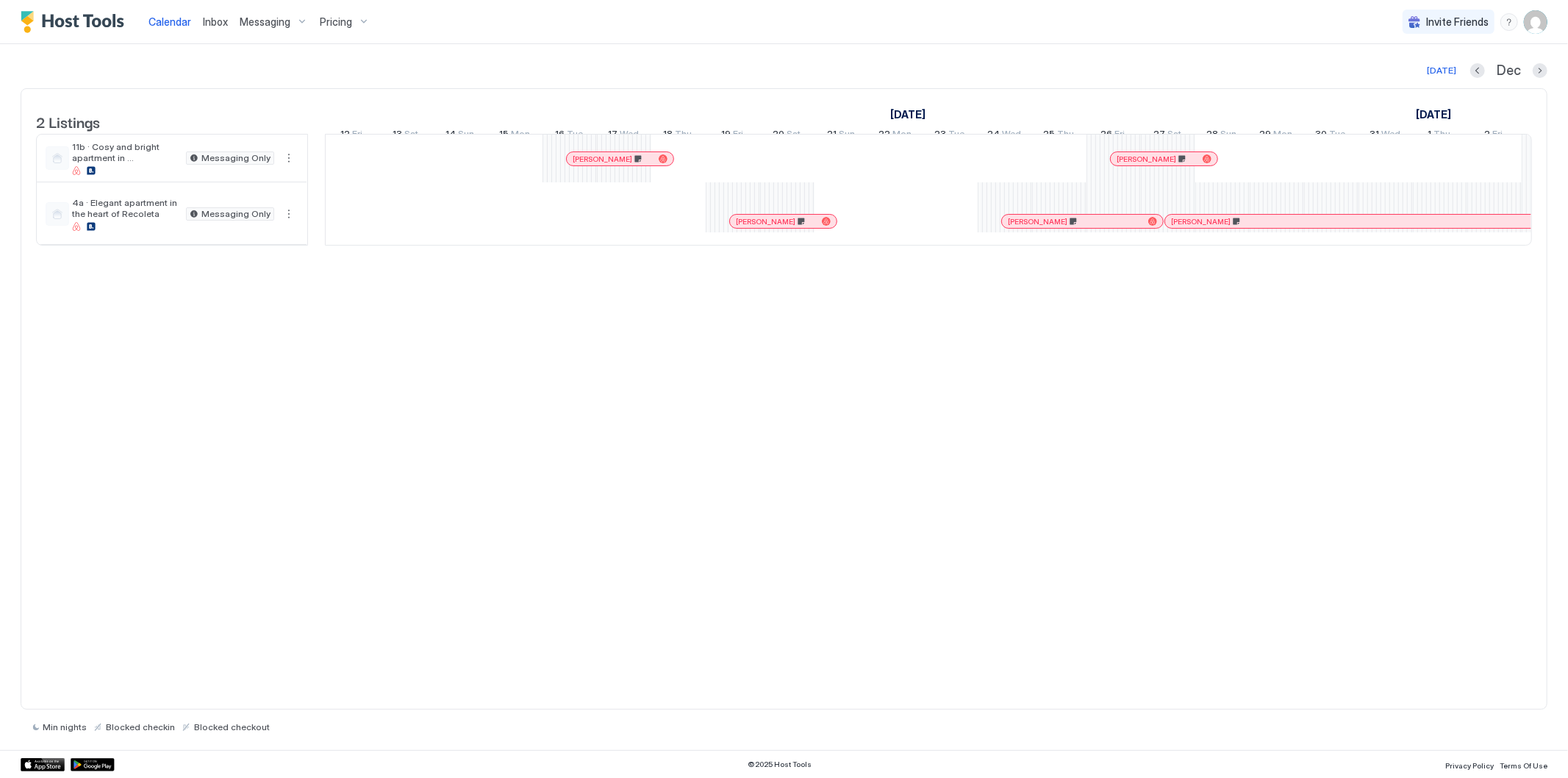
click at [601, 164] on span "[PERSON_NAME]" at bounding box center [603, 159] width 60 height 10
click at [758, 227] on div at bounding box center [758, 221] width 12 height 12
click at [1029, 227] on div at bounding box center [1029, 221] width 12 height 12
click at [1179, 227] on div at bounding box center [1172, 221] width 12 height 12
click at [1171, 165] on div at bounding box center [1170, 158] width 12 height 12
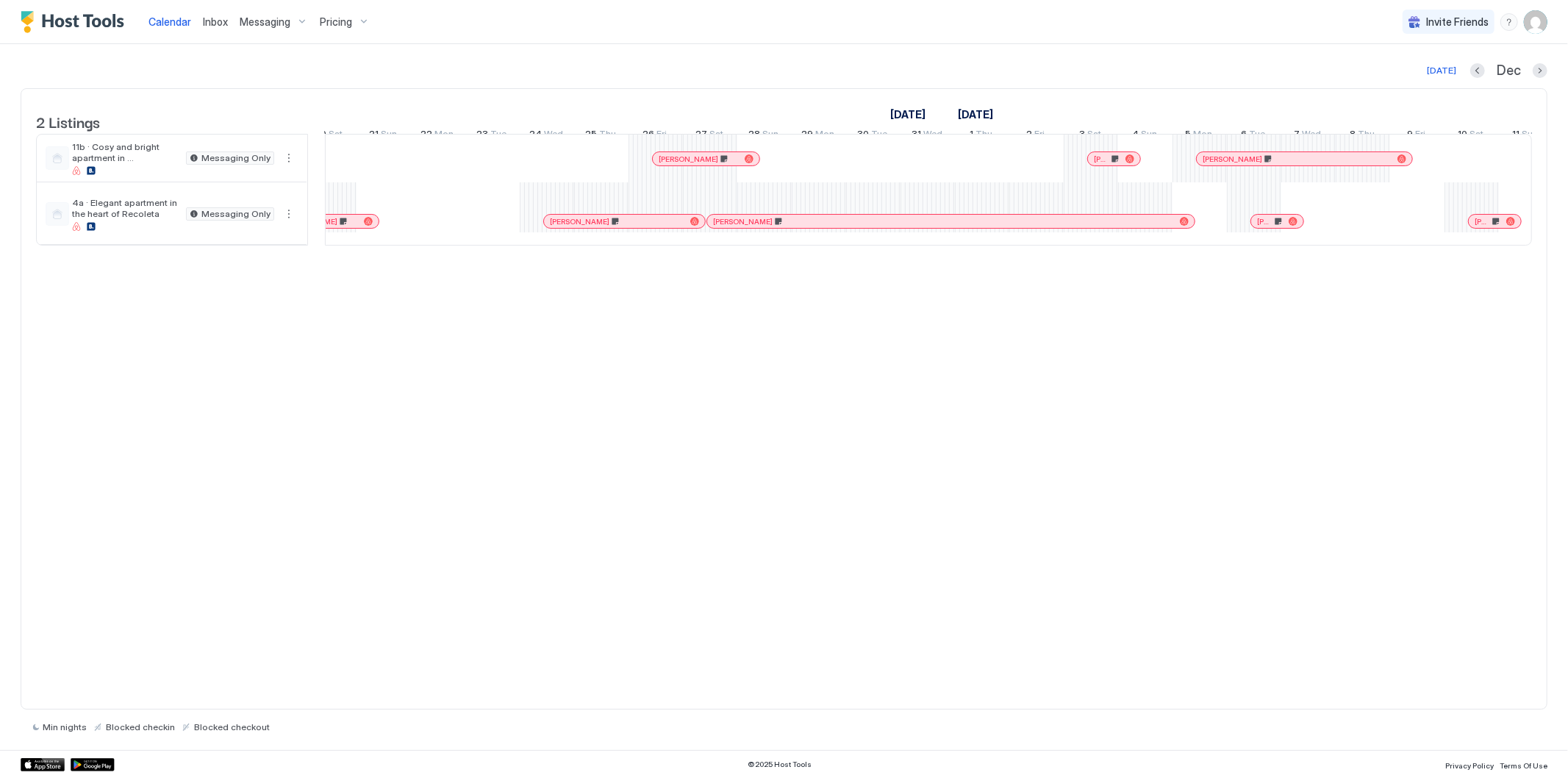
click at [1092, 164] on div "[PERSON_NAME]" at bounding box center [1113, 159] width 52 height 10
click at [1269, 227] on div at bounding box center [1268, 221] width 12 height 12
click at [1268, 227] on div at bounding box center [1268, 221] width 12 height 12
click at [1260, 227] on div at bounding box center [1259, 221] width 12 height 12
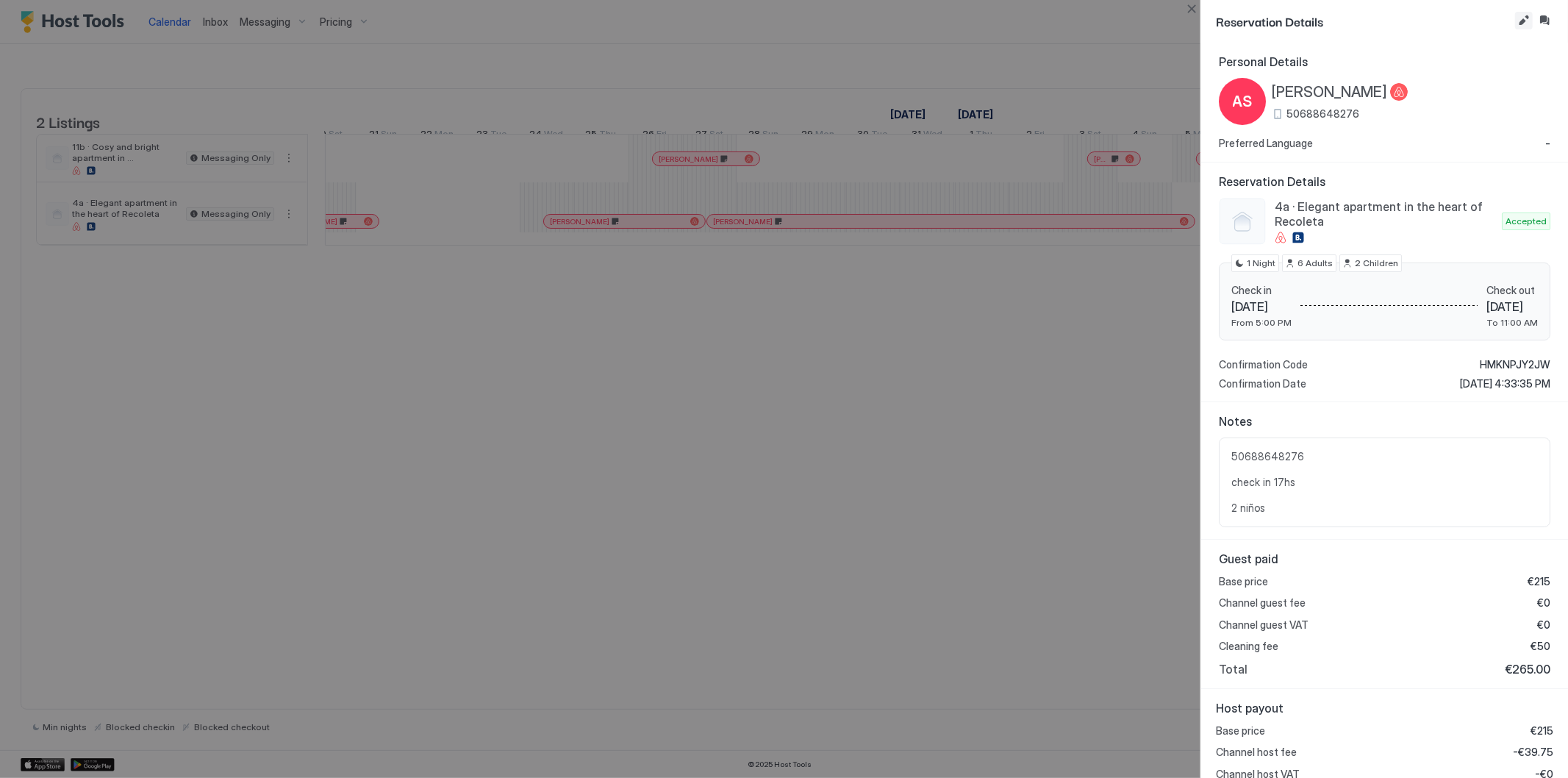
click at [1522, 16] on button "Edit reservation" at bounding box center [1524, 21] width 18 height 18
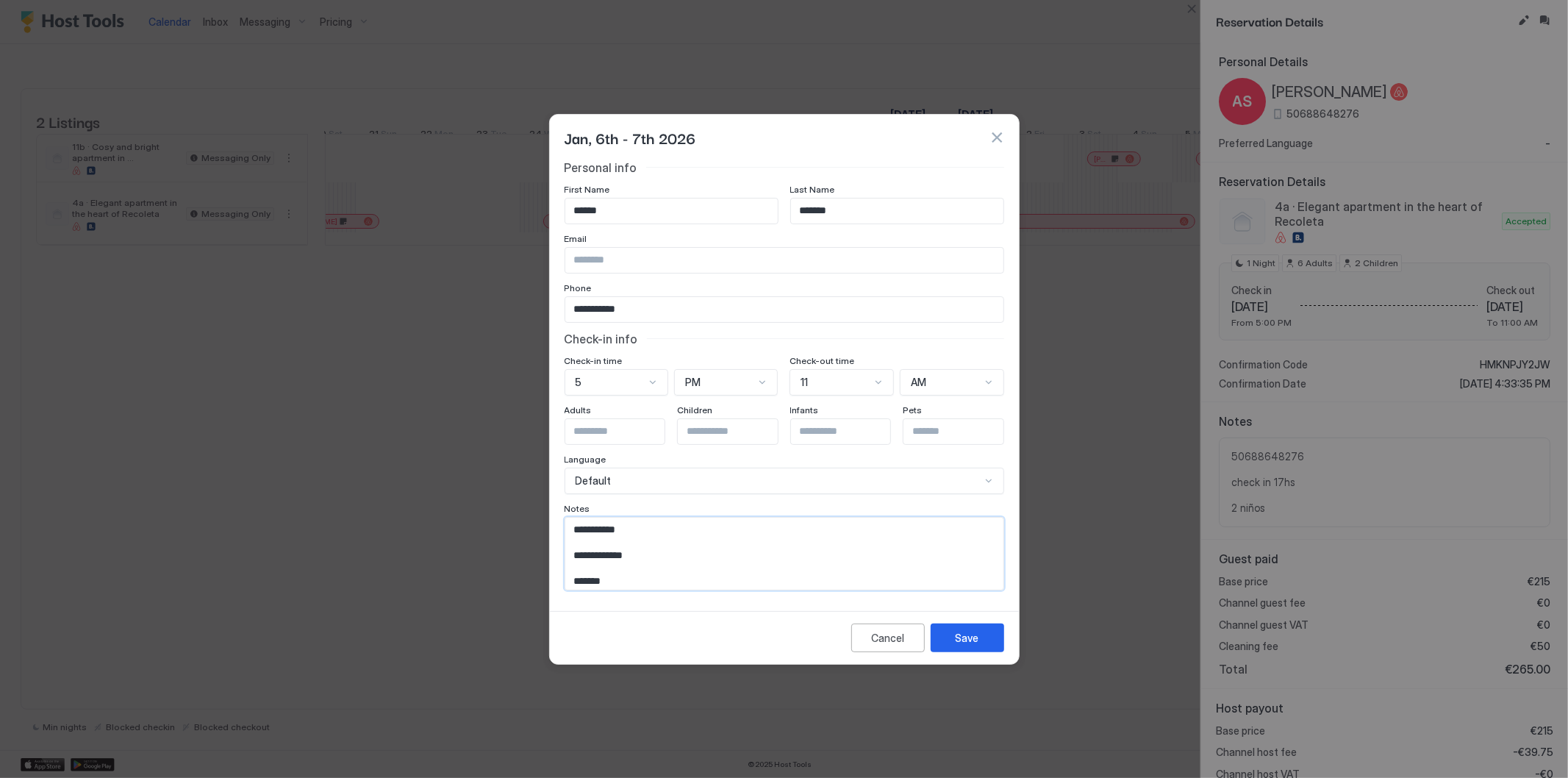
drag, startPoint x: 659, startPoint y: 560, endPoint x: 538, endPoint y: 556, distance: 121.1
click at [538, 556] on div "**********" at bounding box center [784, 389] width 1568 height 778
type textarea "**********"
click at [965, 644] on div "Save" at bounding box center [967, 637] width 23 height 15
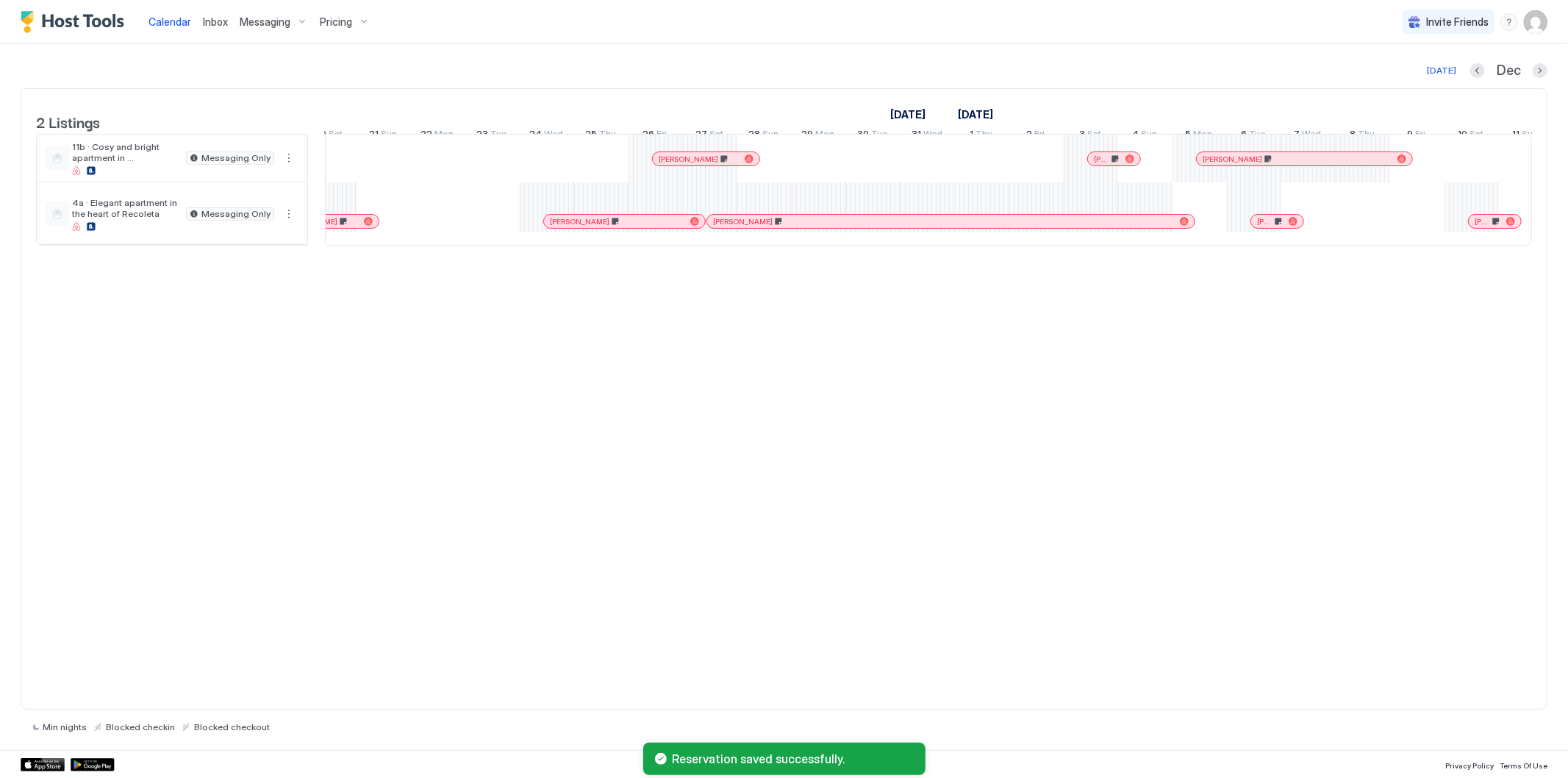
click at [1292, 165] on div at bounding box center [1292, 158] width 12 height 12
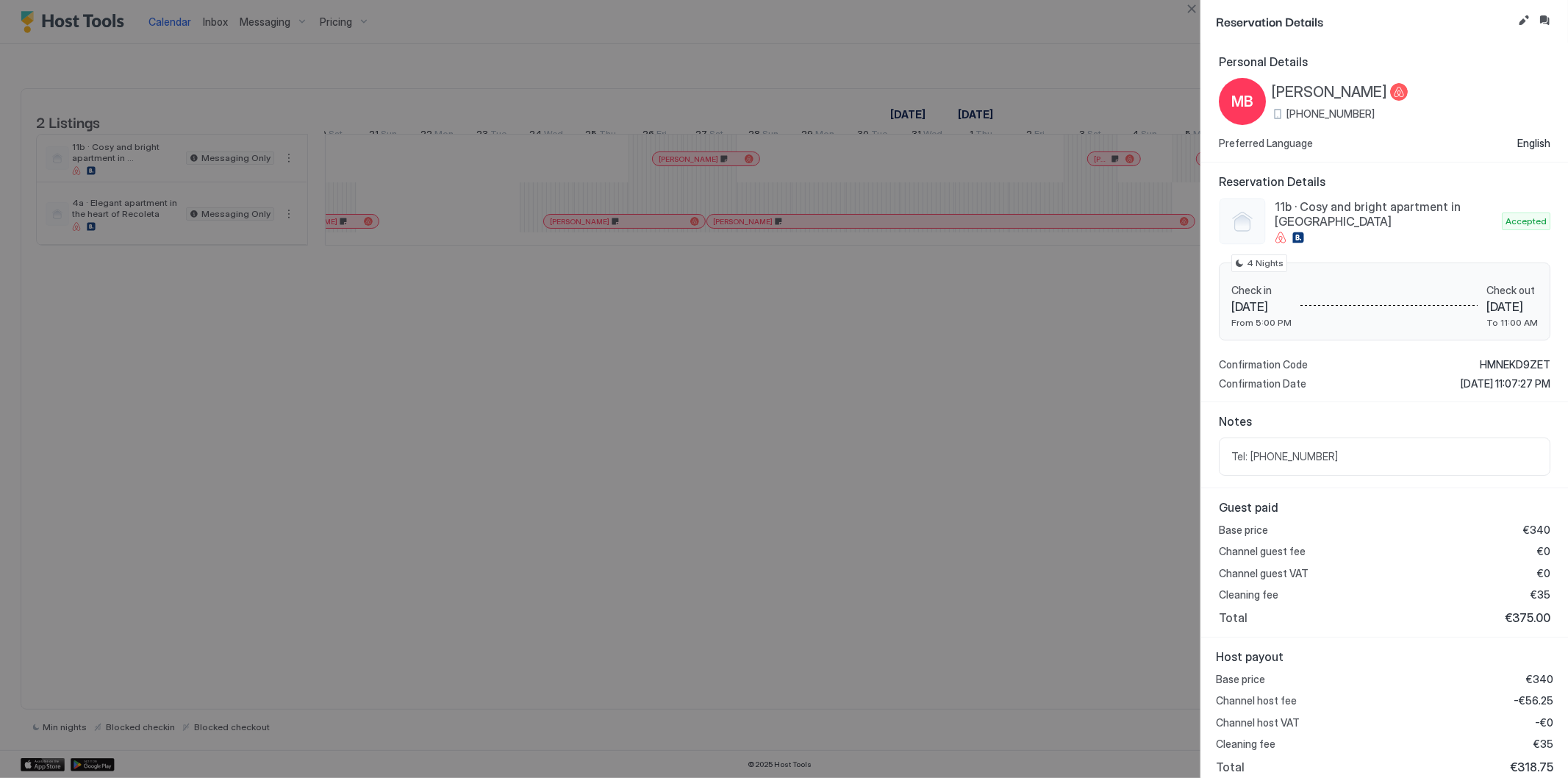
click at [1104, 172] on div at bounding box center [784, 389] width 1568 height 778
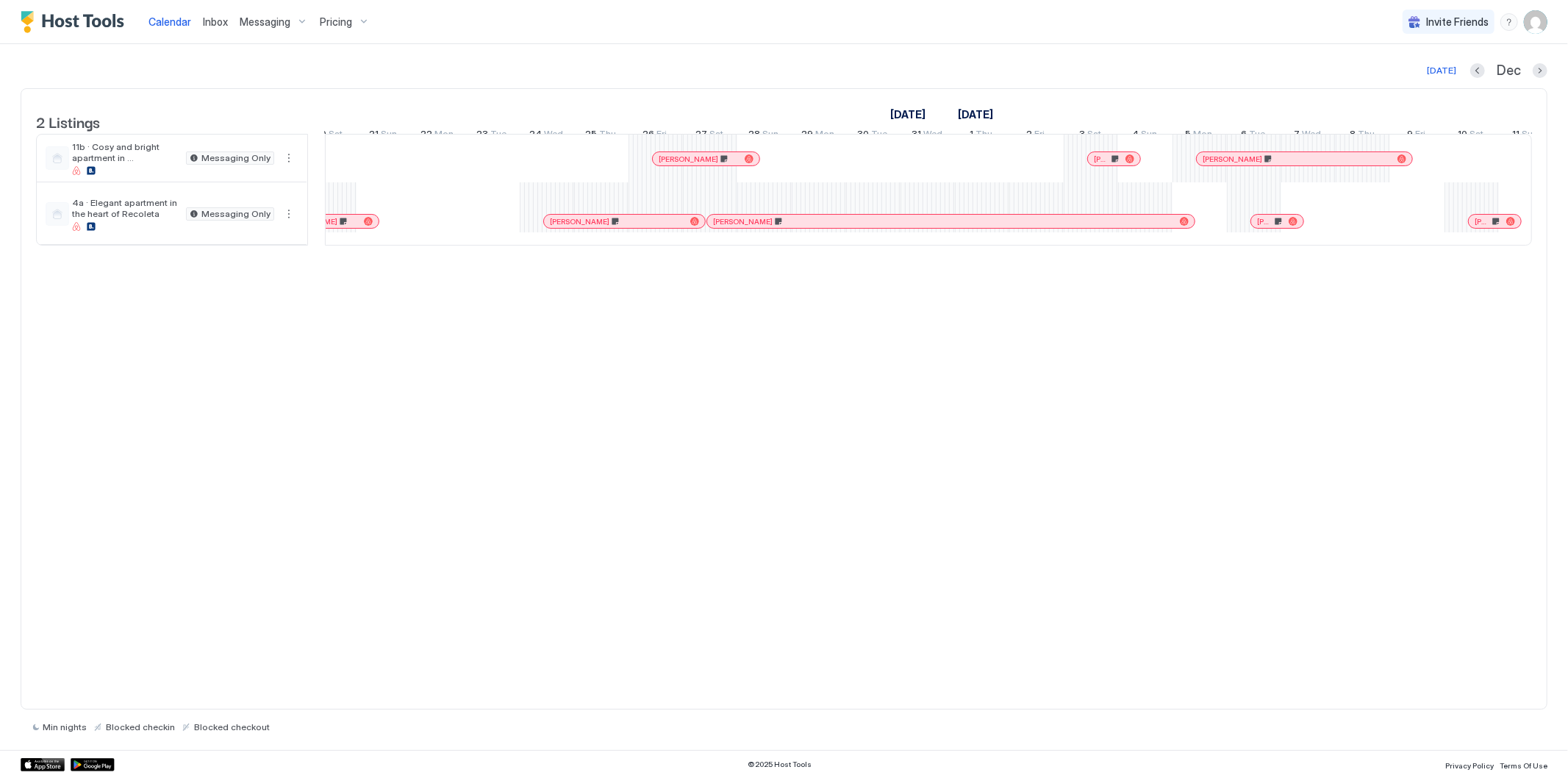
click at [1104, 165] on div at bounding box center [1104, 158] width 12 height 12
click at [1474, 227] on div at bounding box center [1474, 221] width 12 height 12
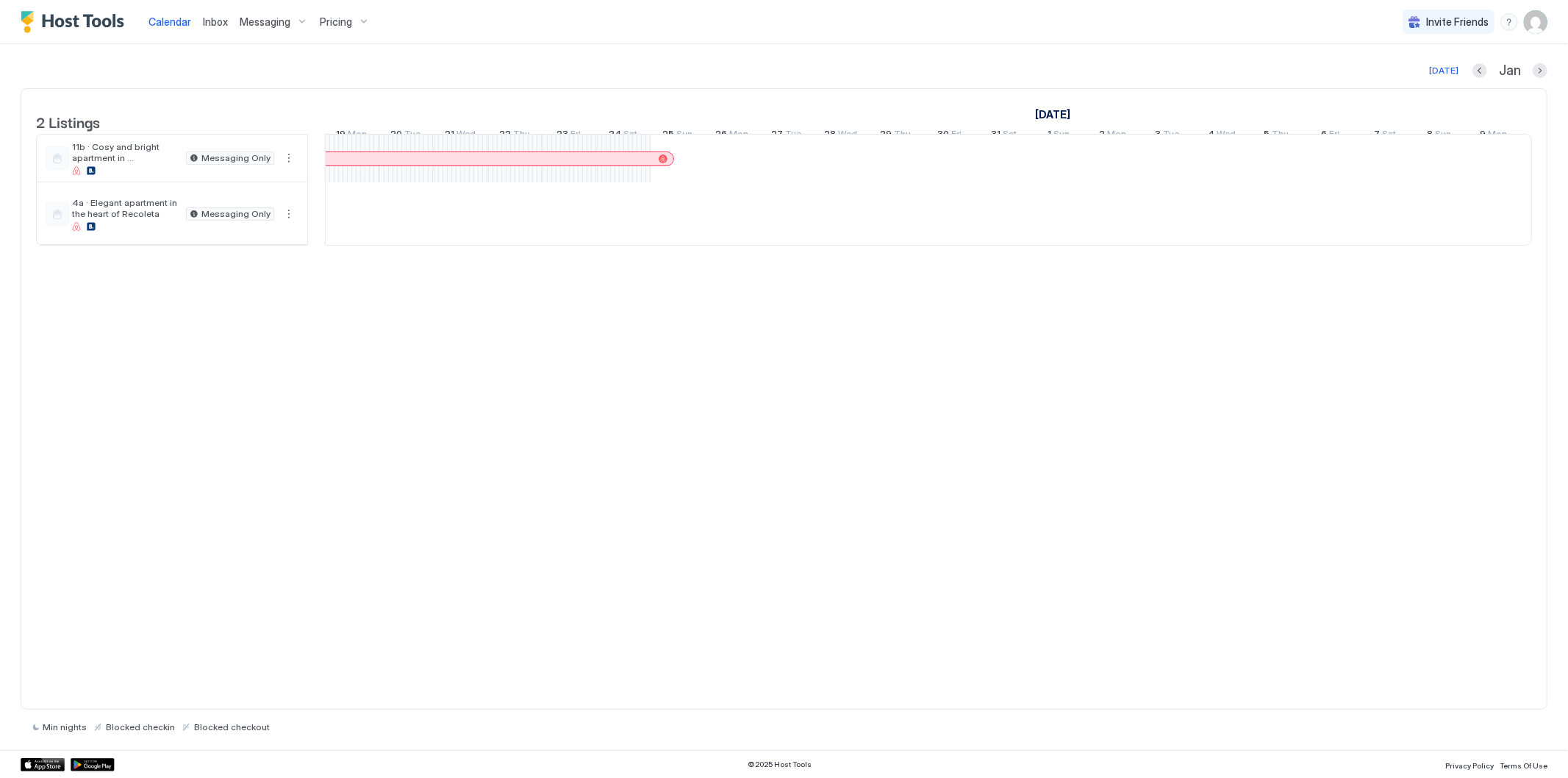
click at [456, 165] on div at bounding box center [456, 158] width 12 height 12
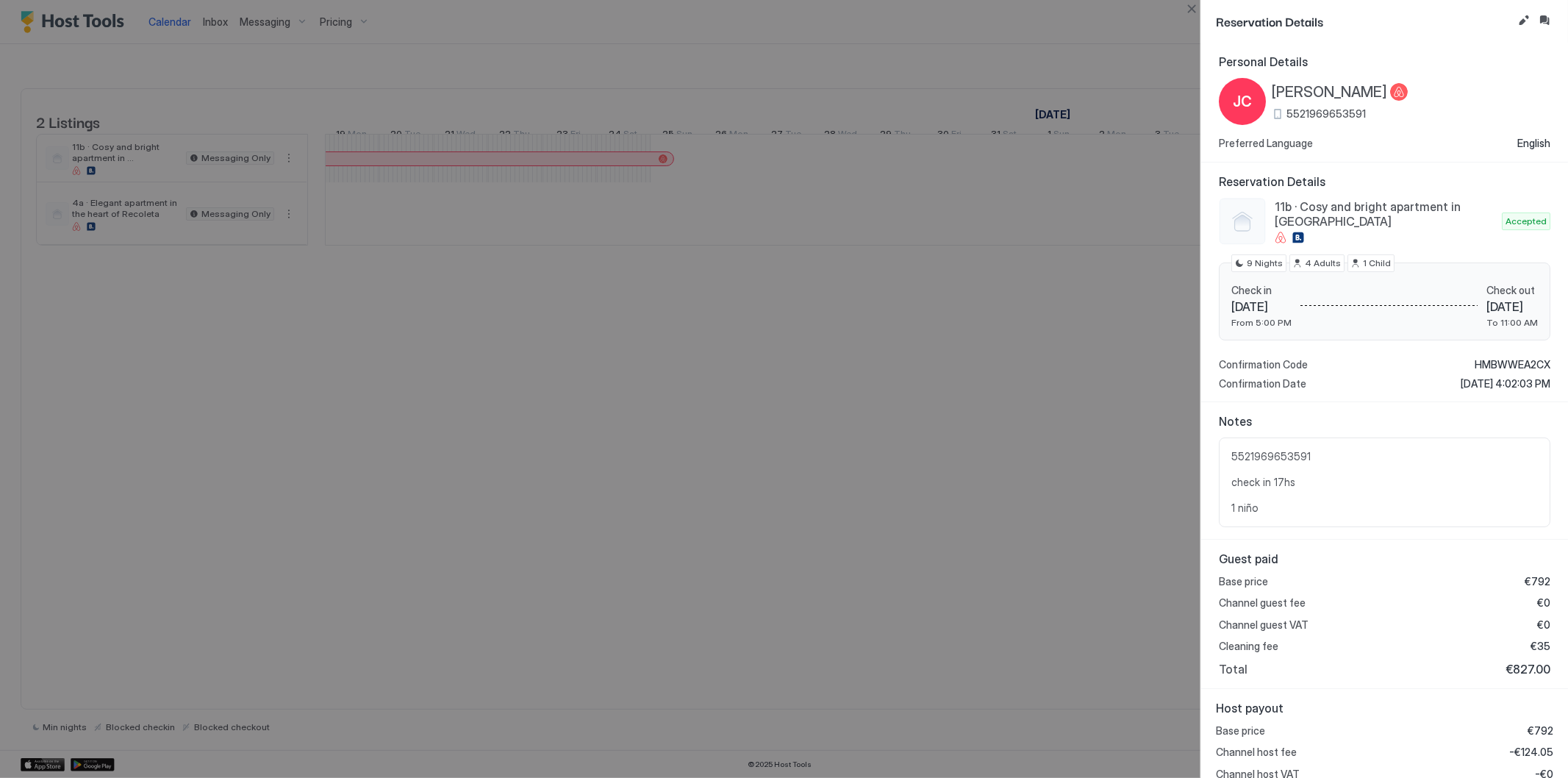
click at [1514, 21] on div "Reservation Details" at bounding box center [1384, 21] width 367 height 42
click at [1522, 18] on button "Edit reservation" at bounding box center [1524, 21] width 18 height 18
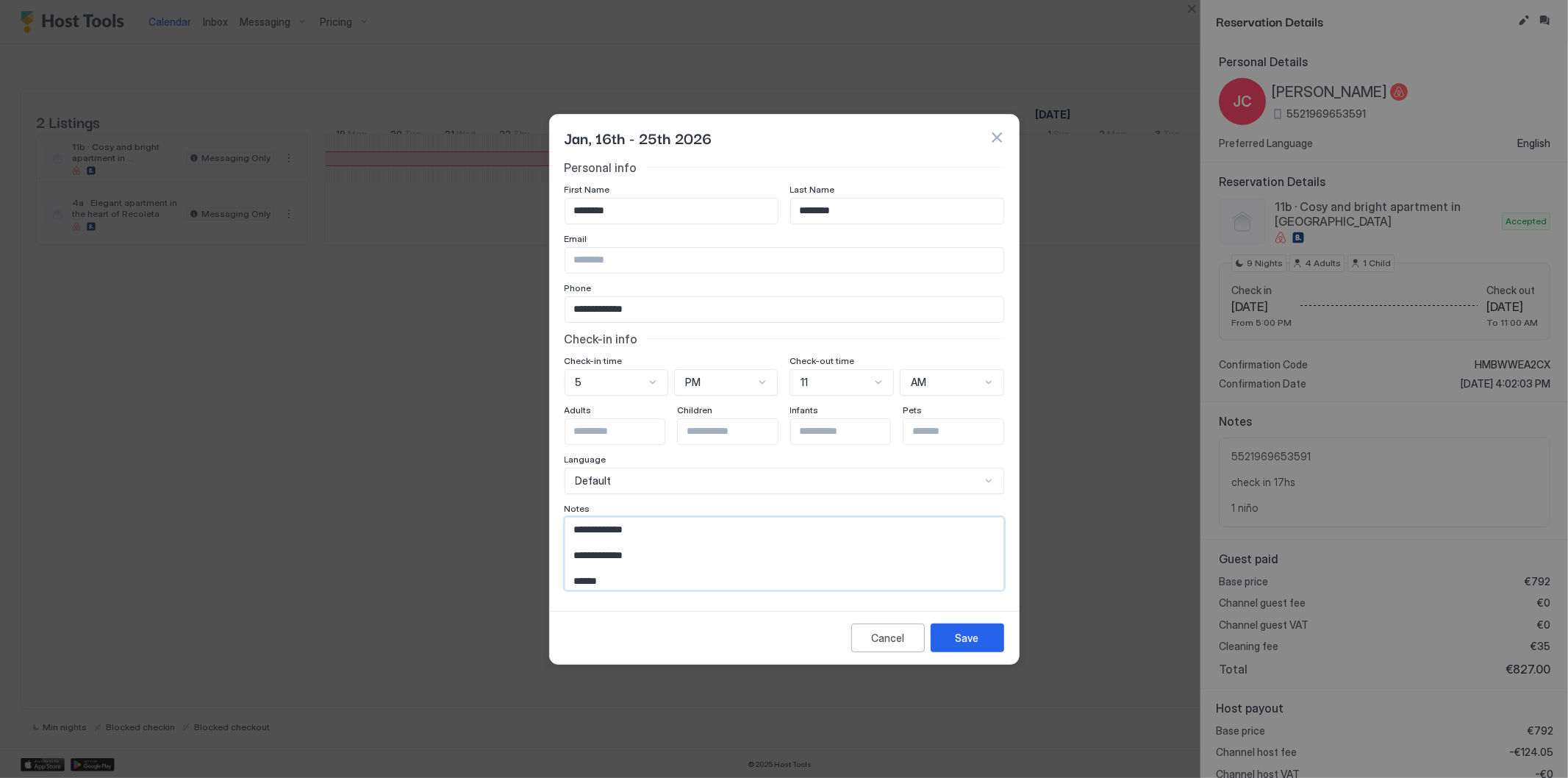
drag, startPoint x: 647, startPoint y: 557, endPoint x: 555, endPoint y: 543, distance: 93.1
click at [555, 543] on div "**********" at bounding box center [784, 383] width 469 height 445
type textarea "**********"
click at [978, 629] on button "Save" at bounding box center [968, 638] width 74 height 29
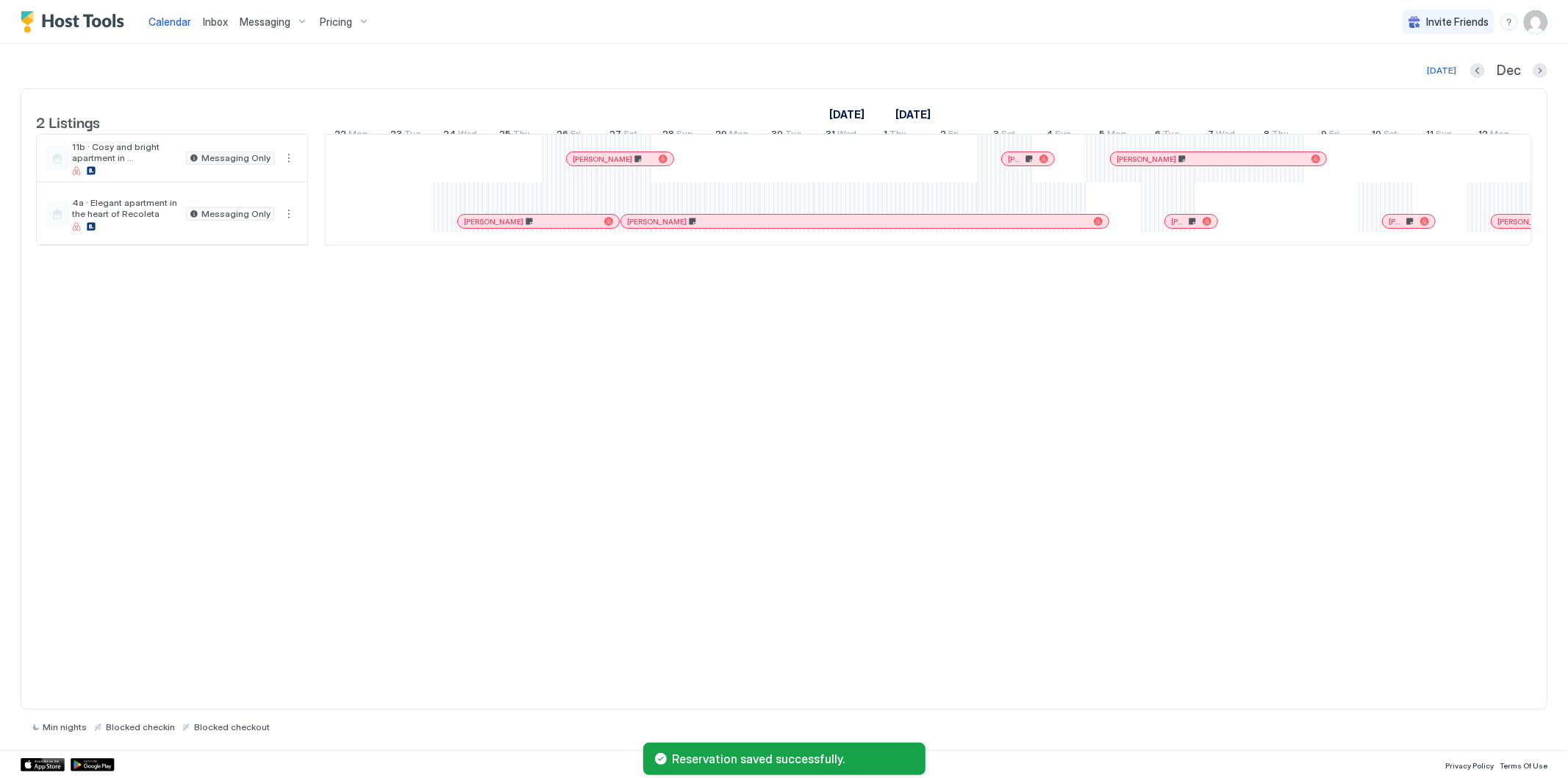
click at [1403, 216] on div "[PERSON_NAME]" at bounding box center [1386, 207] width 54 height 16
click at [1401, 228] on div "[PERSON_NAME]" at bounding box center [1408, 221] width 52 height 14
click at [1514, 228] on div "[PERSON_NAME]" at bounding box center [1545, 221] width 106 height 14
click at [1504, 227] on div at bounding box center [1504, 221] width 12 height 12
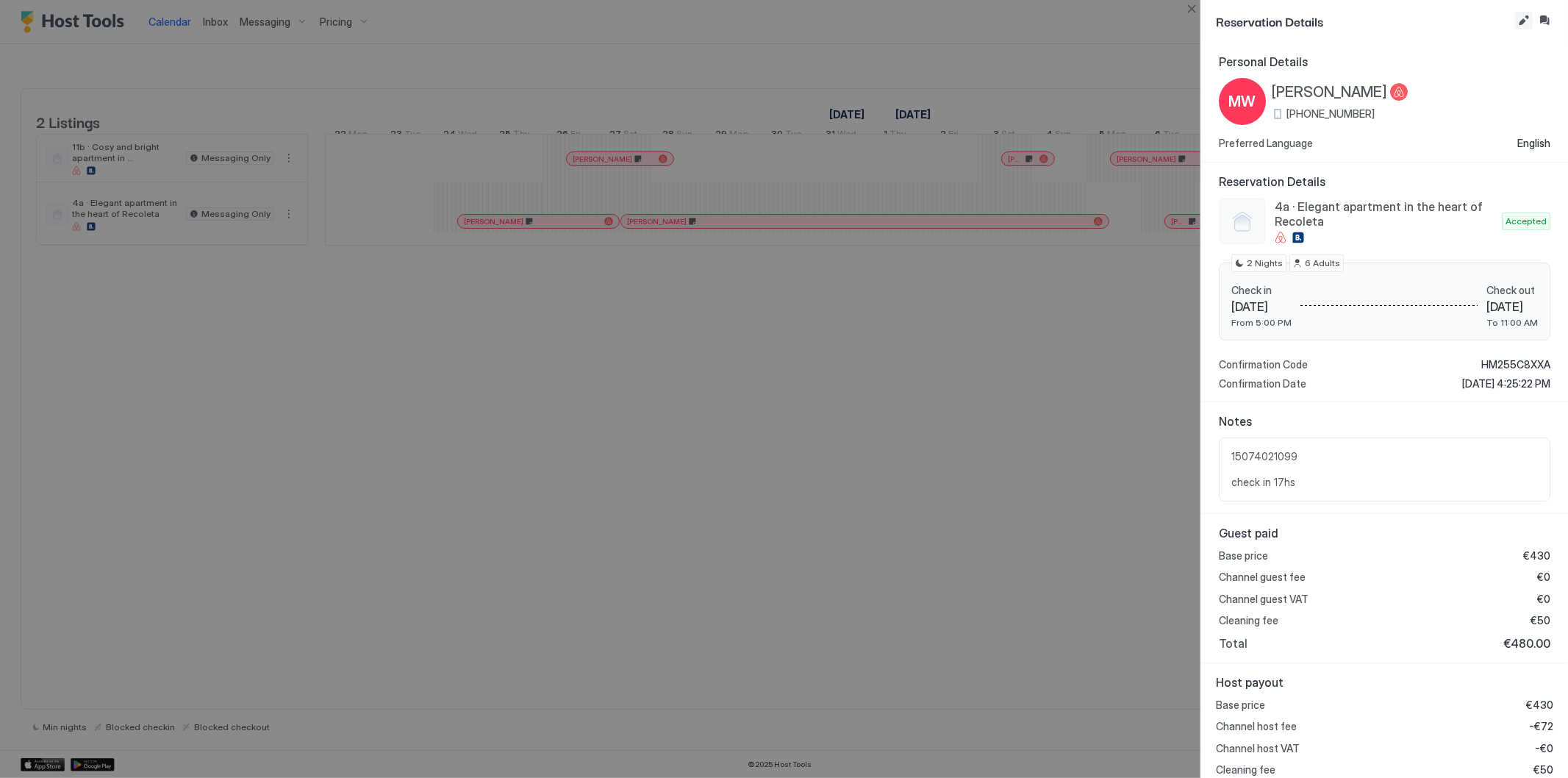
click at [1522, 12] on button "Edit reservation" at bounding box center [1524, 21] width 18 height 18
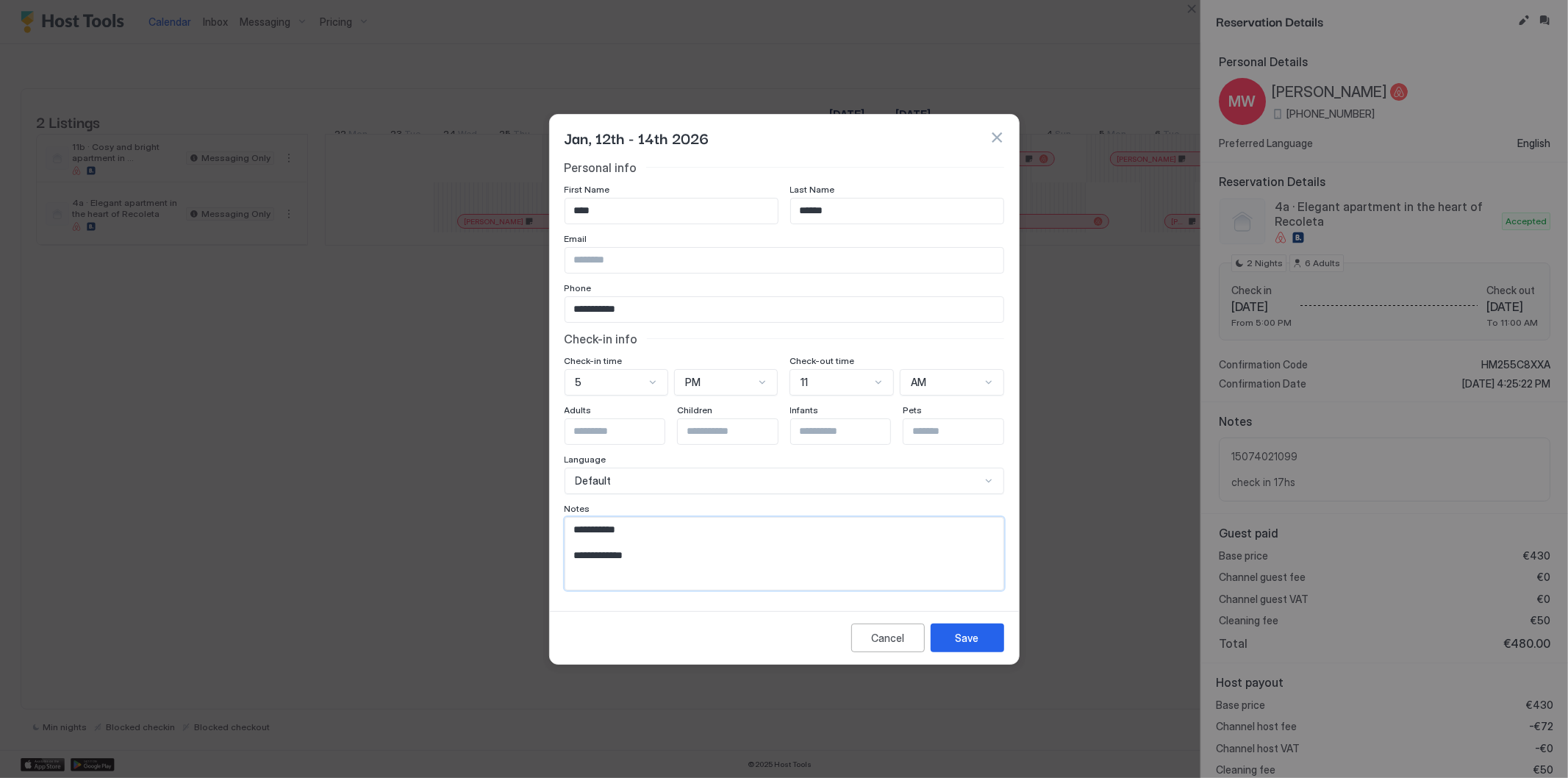
drag, startPoint x: 643, startPoint y: 549, endPoint x: 539, endPoint y: 550, distance: 104.0
click at [539, 550] on div "**********" at bounding box center [784, 389] width 1568 height 778
type textarea "**********"
click at [974, 630] on div "Save" at bounding box center [967, 637] width 23 height 15
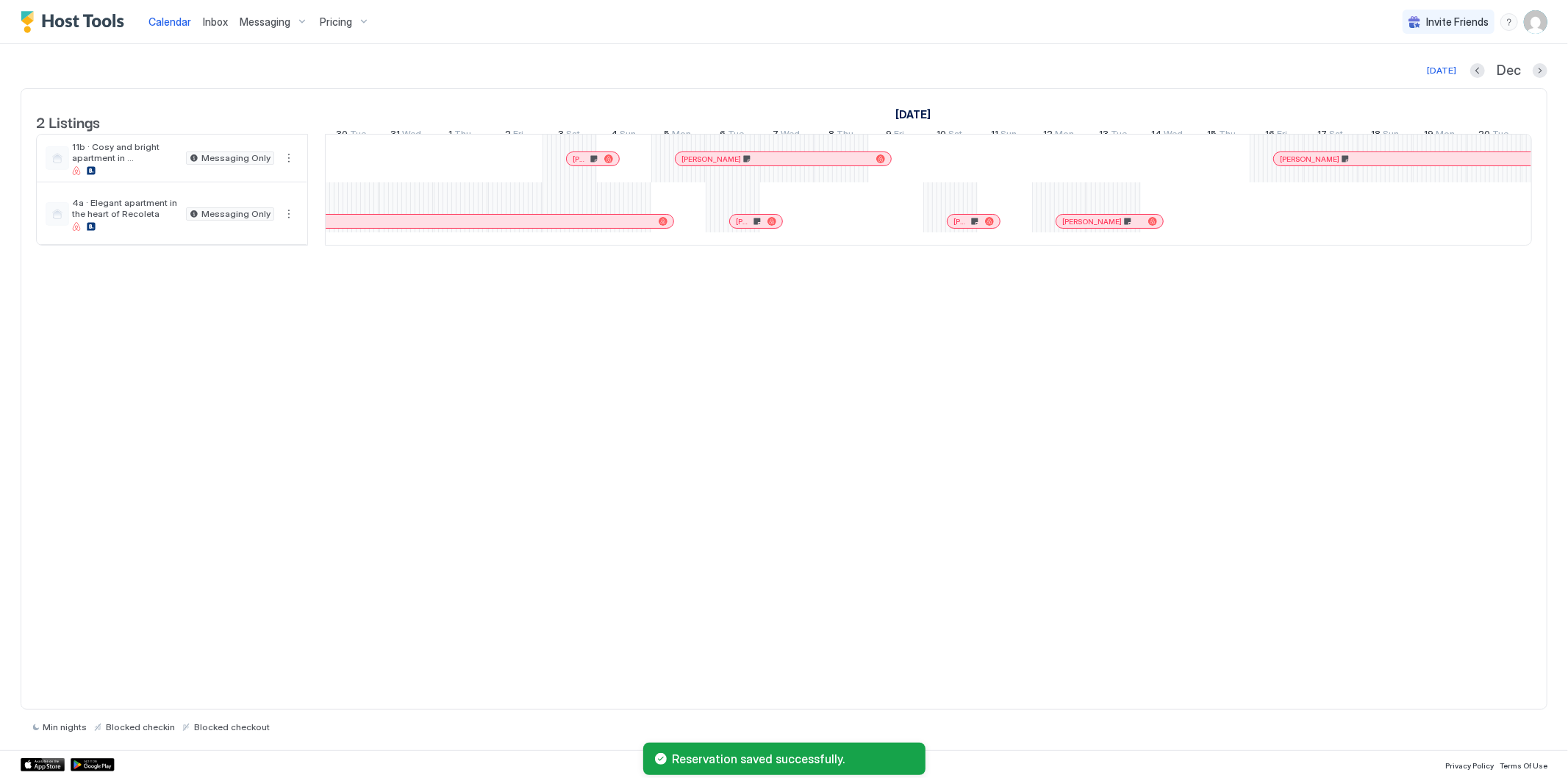
click at [1321, 164] on span "[PERSON_NAME]" at bounding box center [1310, 159] width 60 height 10
